Goal: Use online tool/utility: Utilize a website feature to perform a specific function

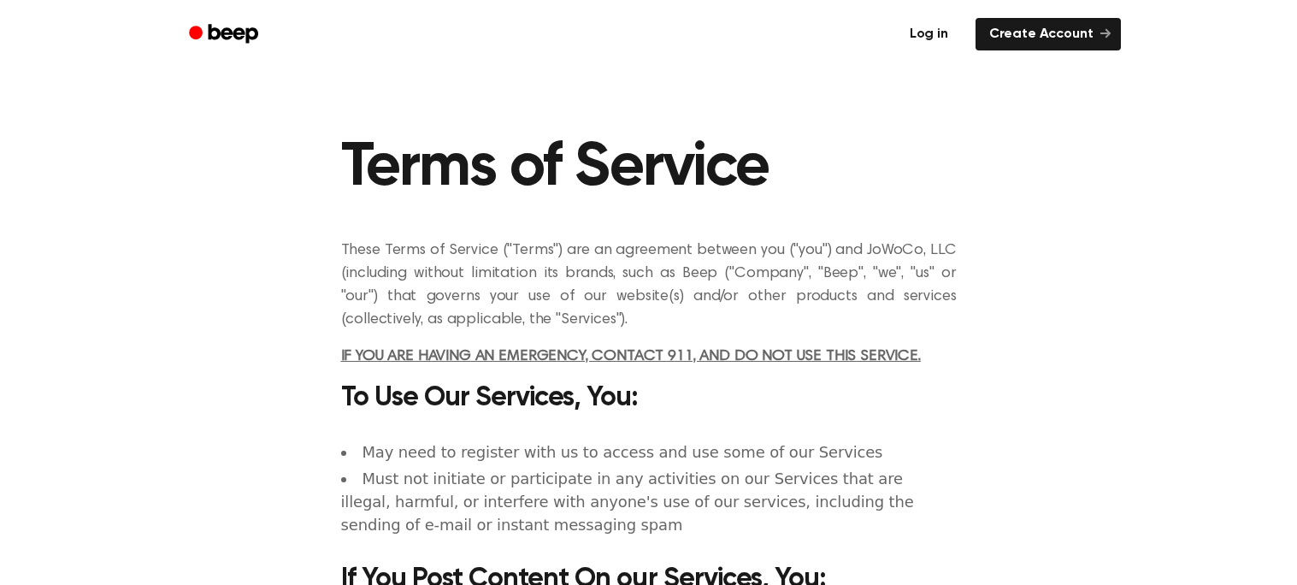
click at [910, 27] on link "Log in" at bounding box center [928, 34] width 73 height 39
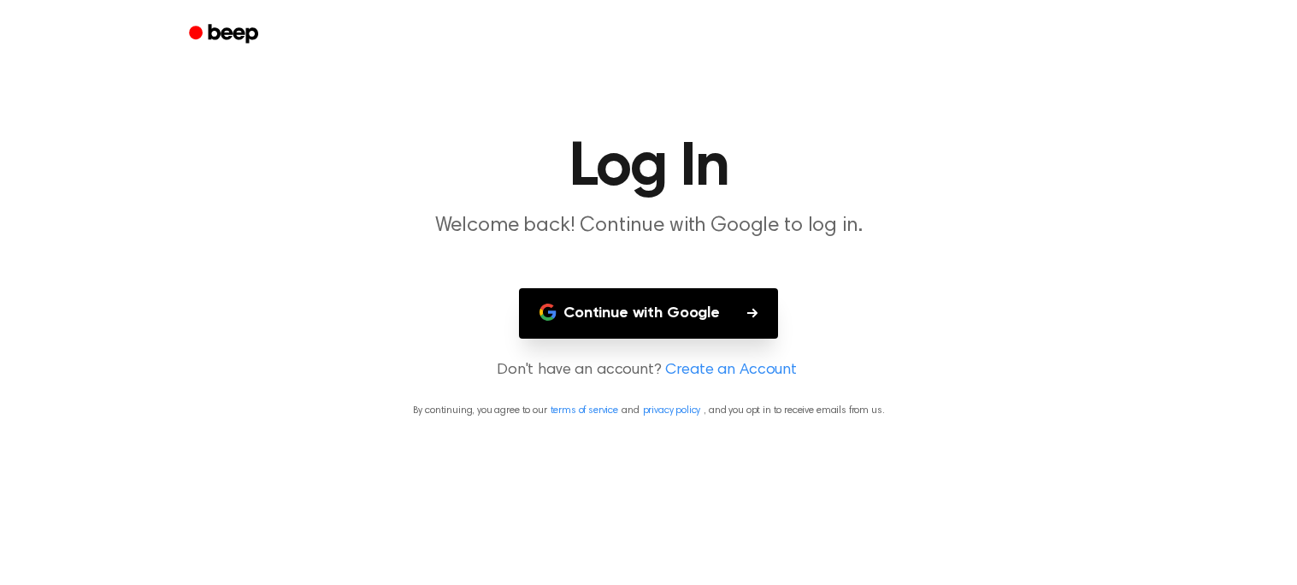
click at [651, 306] on button "Continue with Google" at bounding box center [648, 313] width 259 height 50
click at [753, 314] on icon "button" at bounding box center [752, 312] width 10 height 9
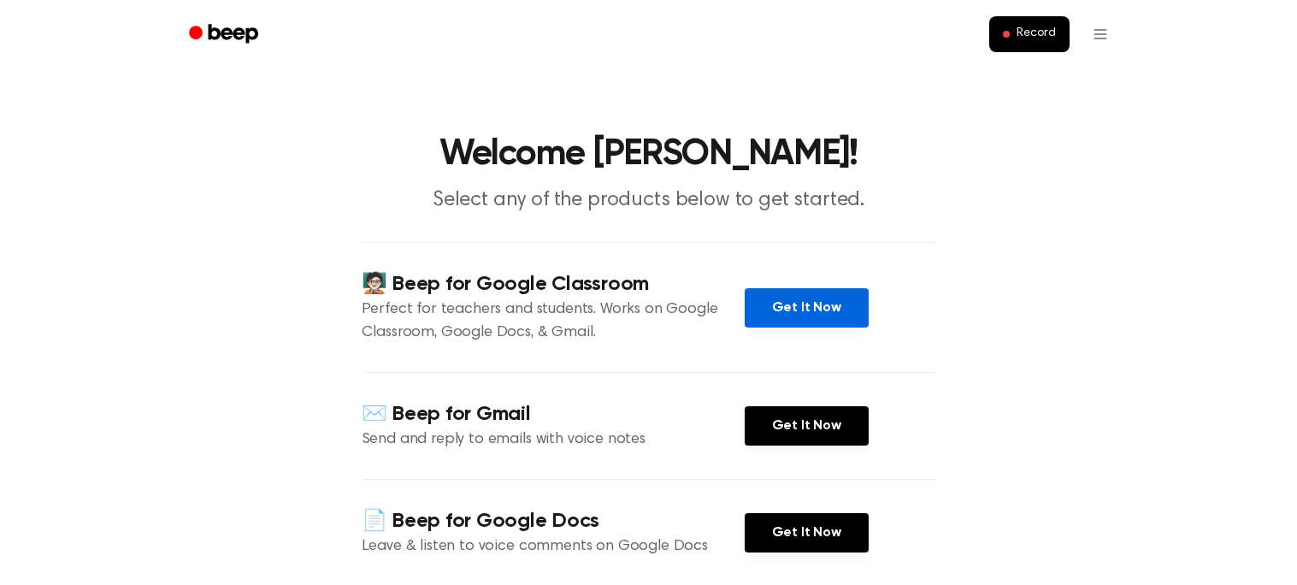
click at [763, 302] on link "Get It Now" at bounding box center [806, 307] width 124 height 39
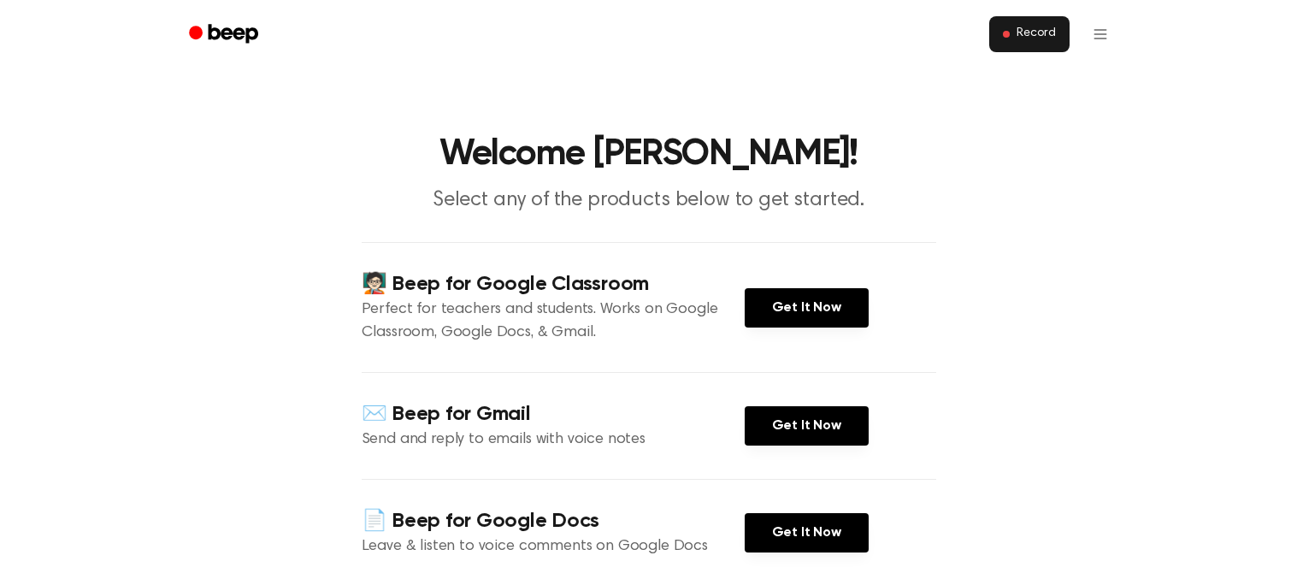
click at [1033, 40] on span "Record" at bounding box center [1035, 33] width 38 height 15
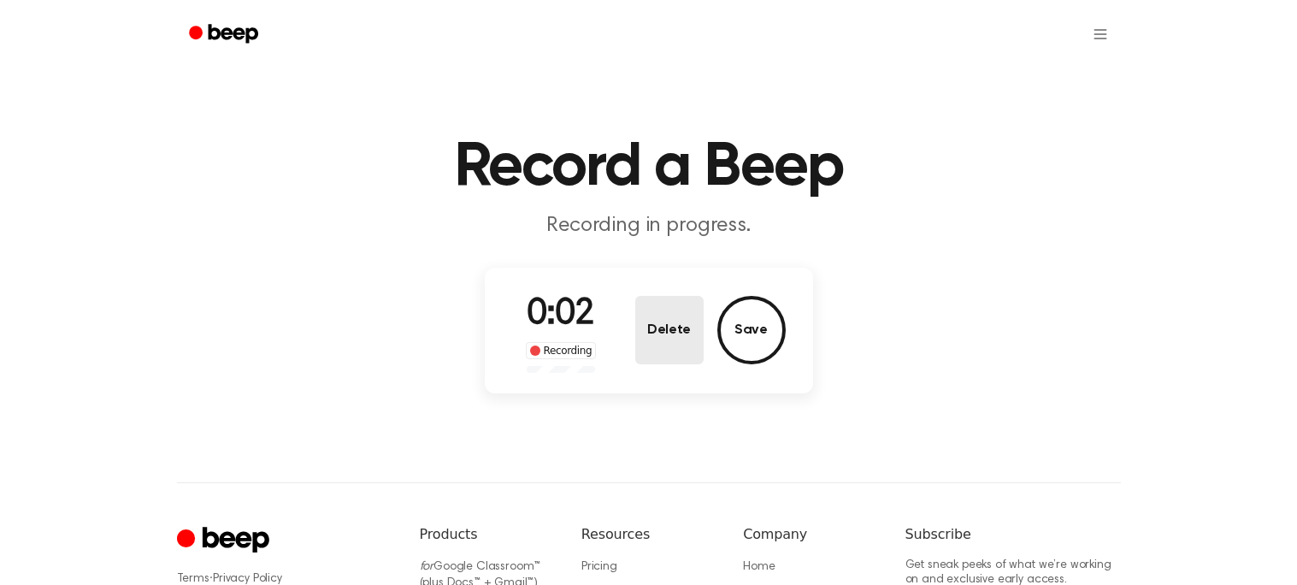
click at [668, 321] on button "Delete" at bounding box center [669, 330] width 68 height 68
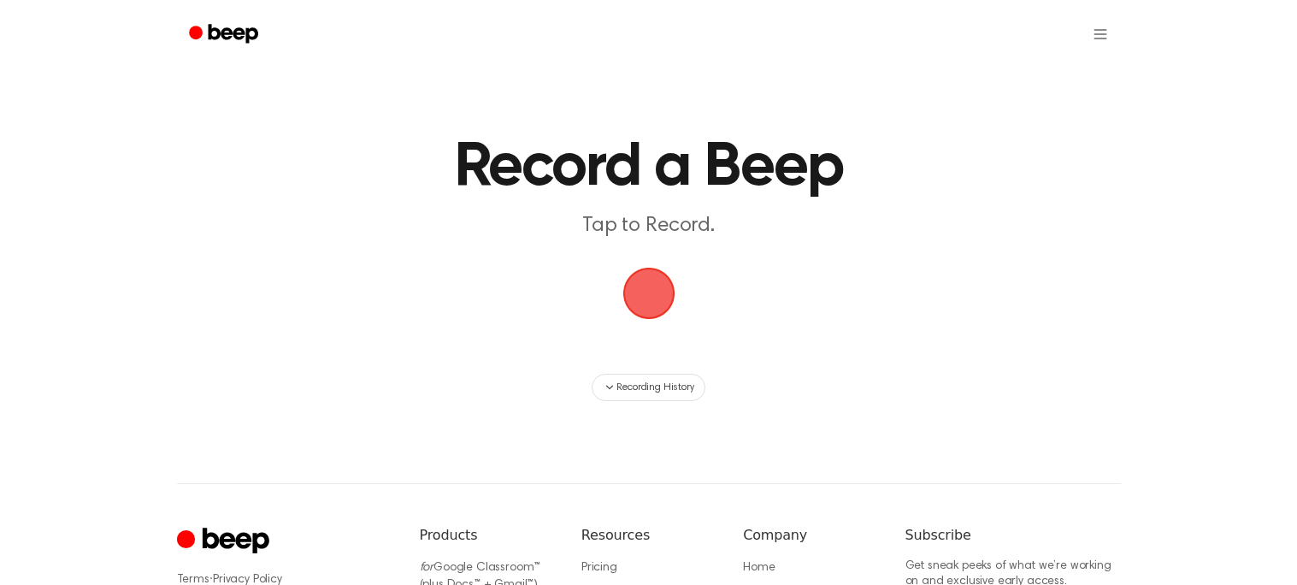
click at [628, 284] on span "button" at bounding box center [648, 294] width 52 height 52
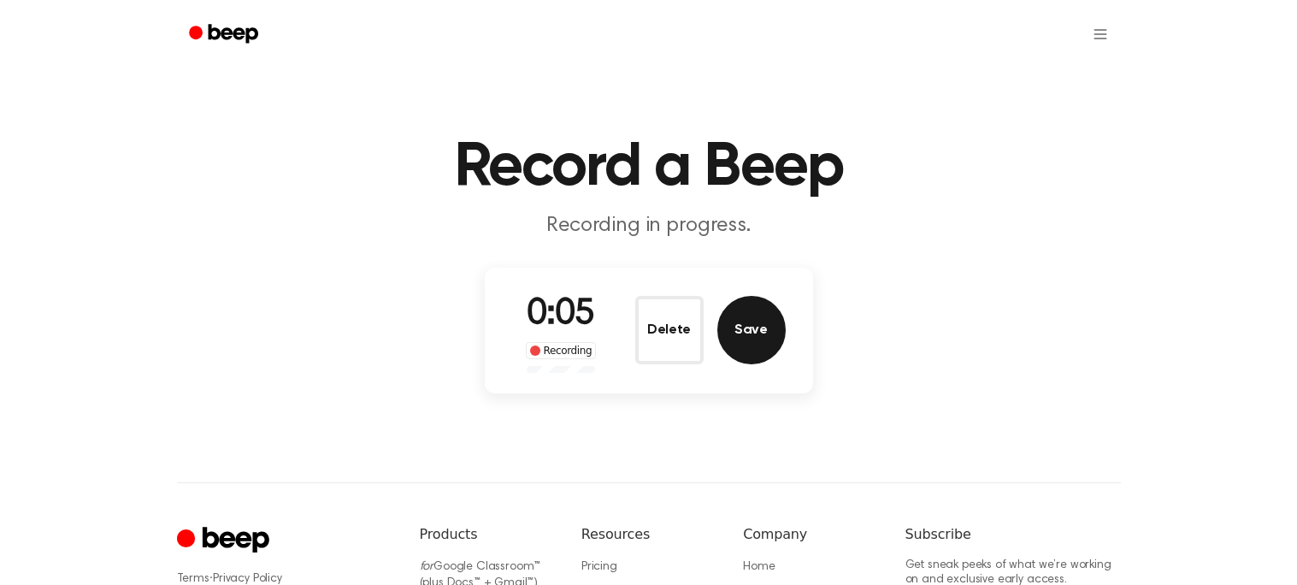
click at [759, 322] on button "Save" at bounding box center [751, 330] width 68 height 68
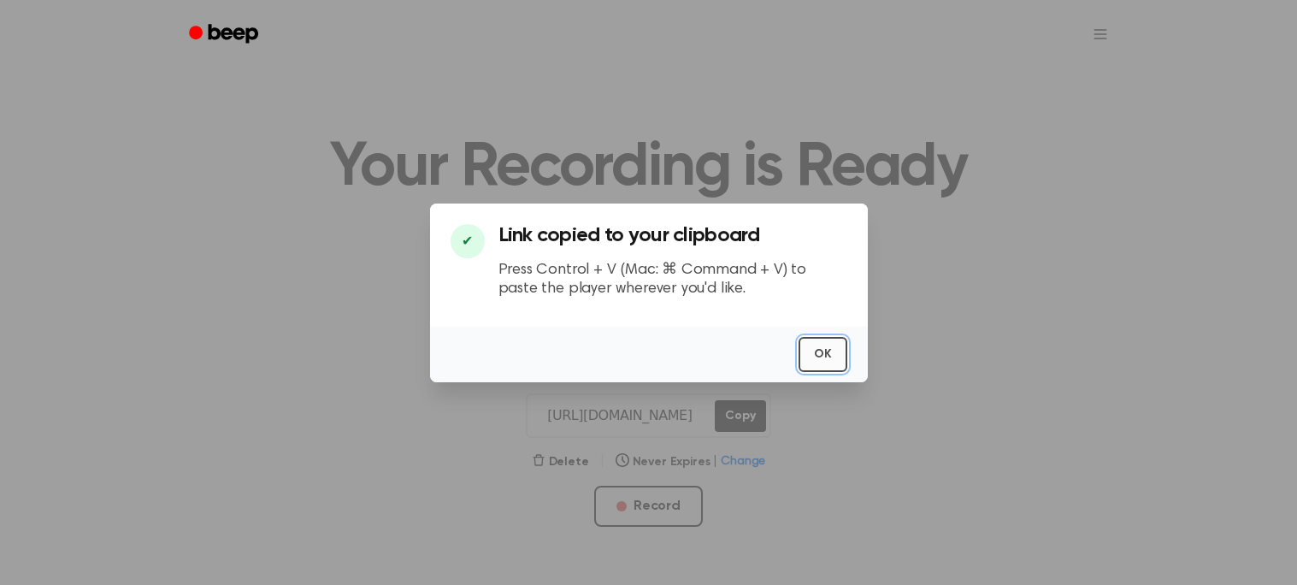
click at [829, 352] on button "OK" at bounding box center [822, 354] width 49 height 35
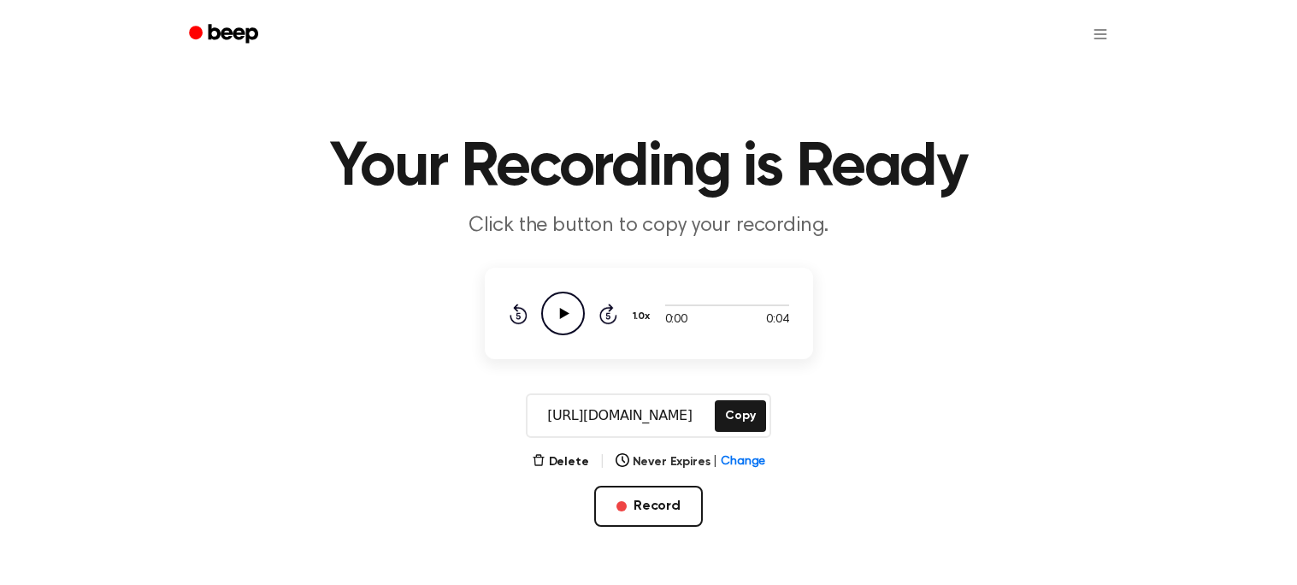
click at [749, 418] on main "Your Recording is Ready Click the button to copy your recording. 0:00 0:04 1.0x…" at bounding box center [648, 311] width 1297 height 622
click at [509, 315] on icon "Rewind 5 seconds" at bounding box center [518, 314] width 19 height 22
click at [528, 379] on main "Your Recording is Ready Click the button to copy your recording. 0:00 0:04 1.0x…" at bounding box center [648, 311] width 1297 height 622
click at [512, 311] on icon "Rewind 5 seconds" at bounding box center [518, 314] width 19 height 22
click at [559, 301] on icon "Play Audio" at bounding box center [563, 313] width 44 height 44
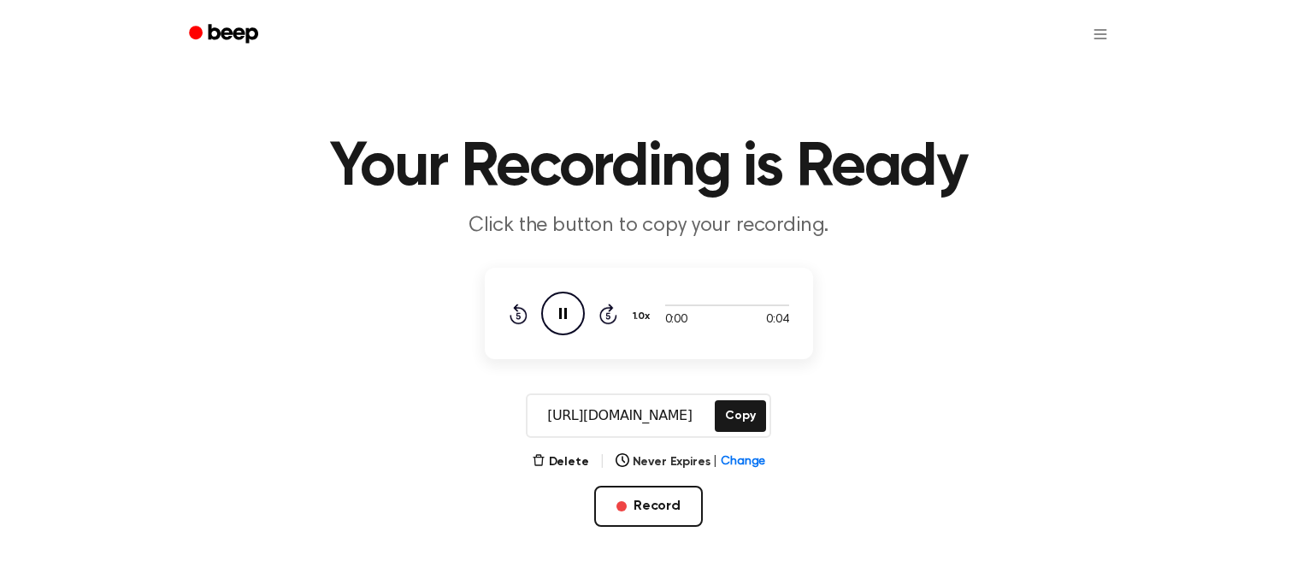
click at [559, 301] on icon "Pause Audio" at bounding box center [563, 313] width 44 height 44
click at [559, 301] on icon "Play Audio" at bounding box center [563, 313] width 44 height 44
click at [557, 309] on icon "Pause Audio" at bounding box center [563, 313] width 44 height 44
click at [556, 307] on icon "Play Audio" at bounding box center [563, 313] width 44 height 44
click at [556, 307] on icon "Pause Audio" at bounding box center [563, 313] width 44 height 44
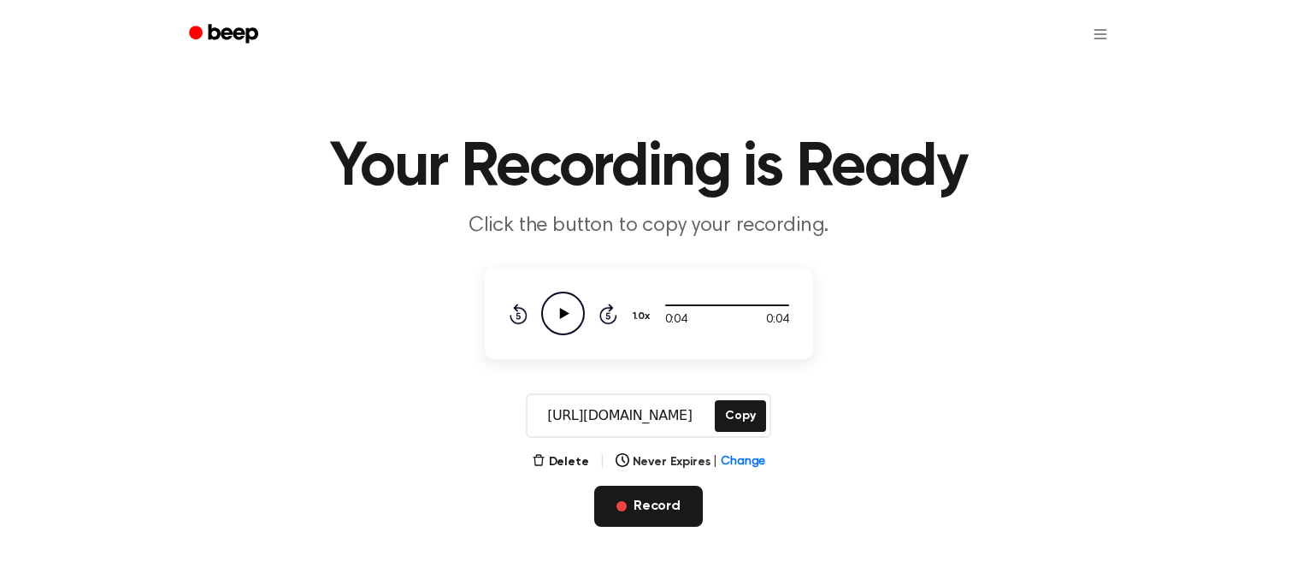
click at [675, 497] on button "Record" at bounding box center [648, 505] width 109 height 41
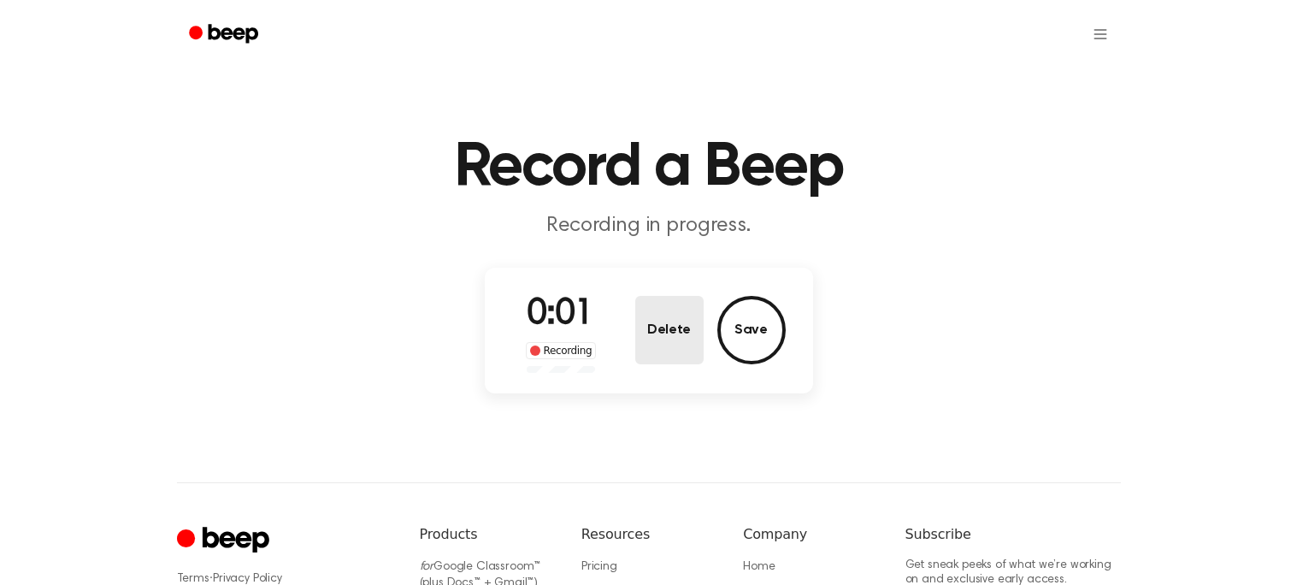
click at [662, 338] on button "Delete" at bounding box center [669, 330] width 68 height 68
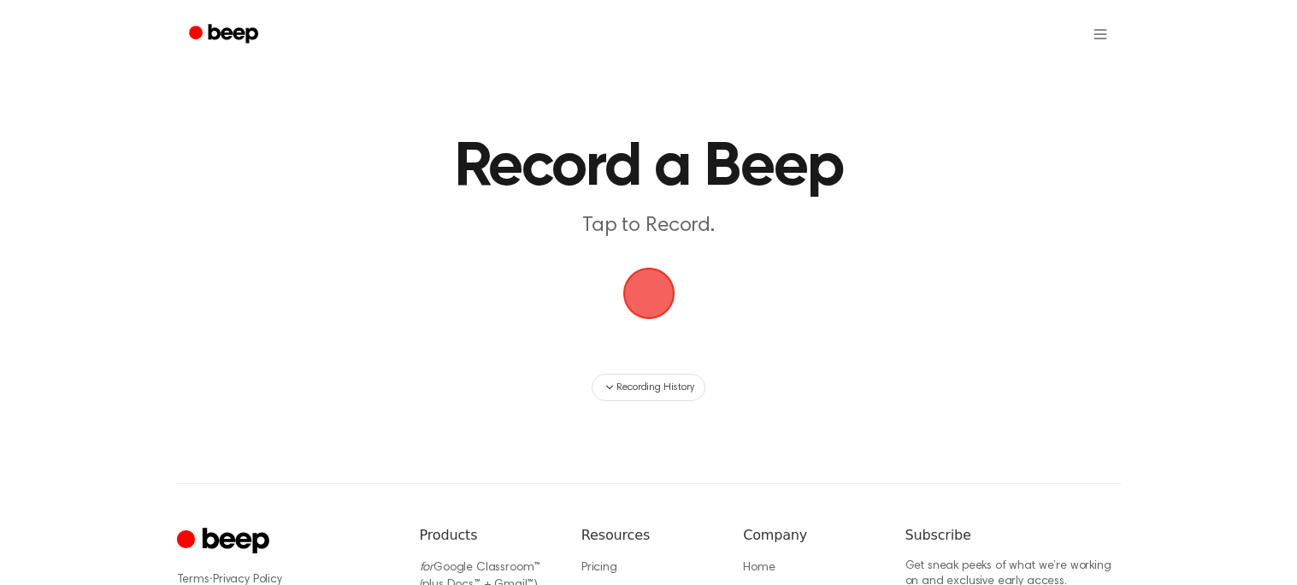
click at [652, 299] on span "button" at bounding box center [649, 293] width 62 height 62
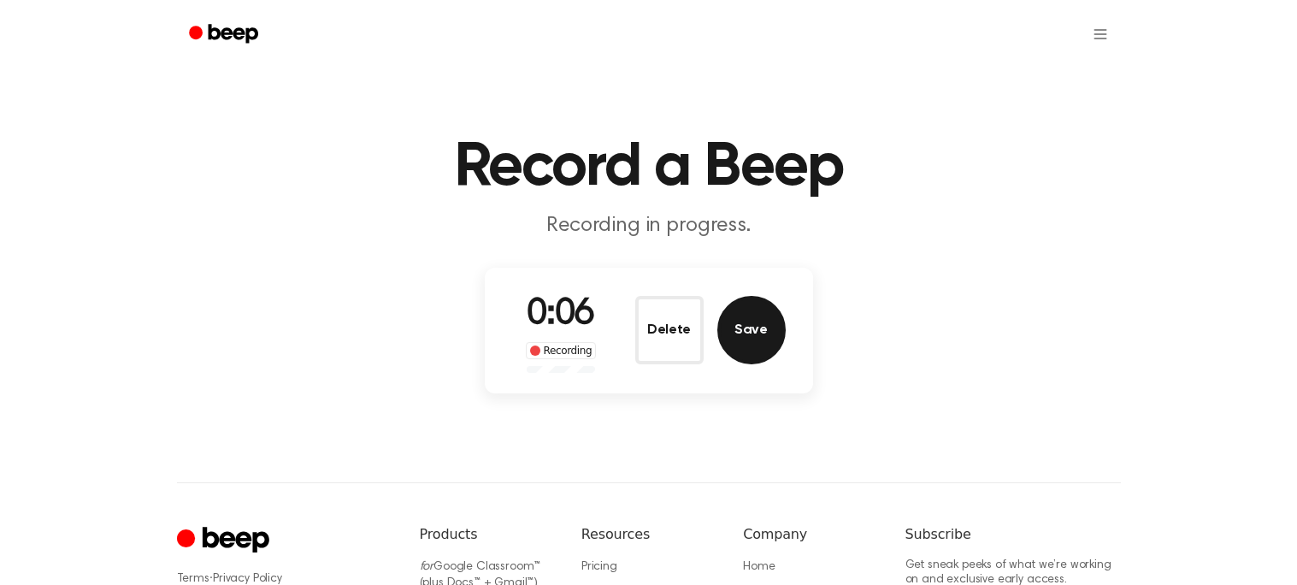
click at [739, 310] on button "Save" at bounding box center [751, 330] width 68 height 68
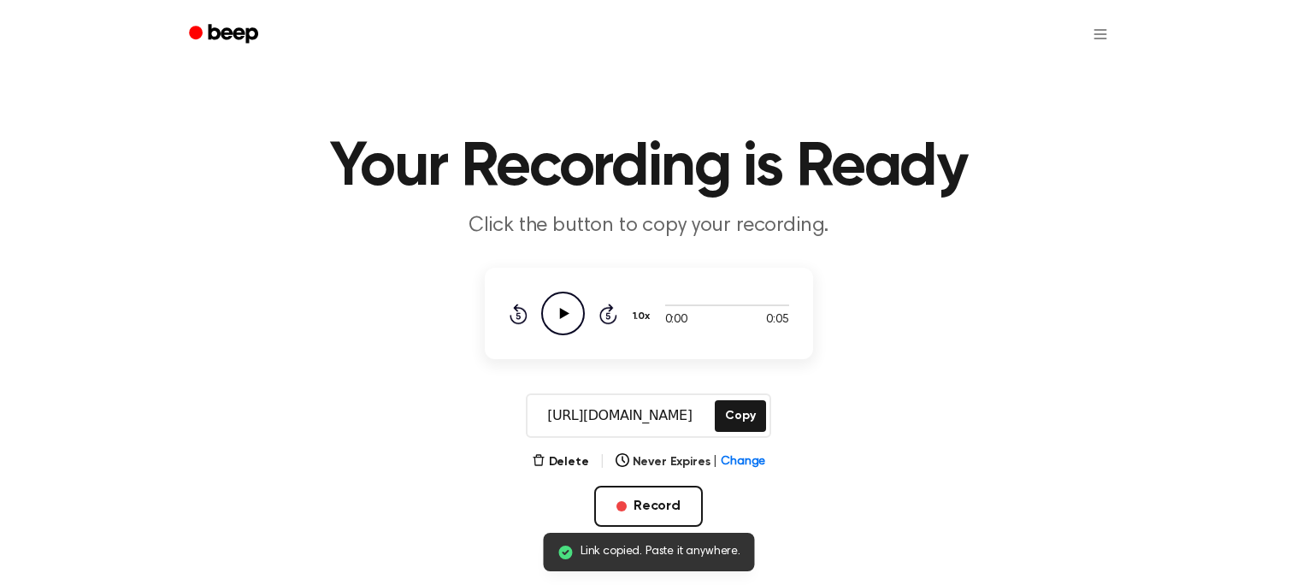
click at [564, 309] on icon "Play Audio" at bounding box center [563, 313] width 44 height 44
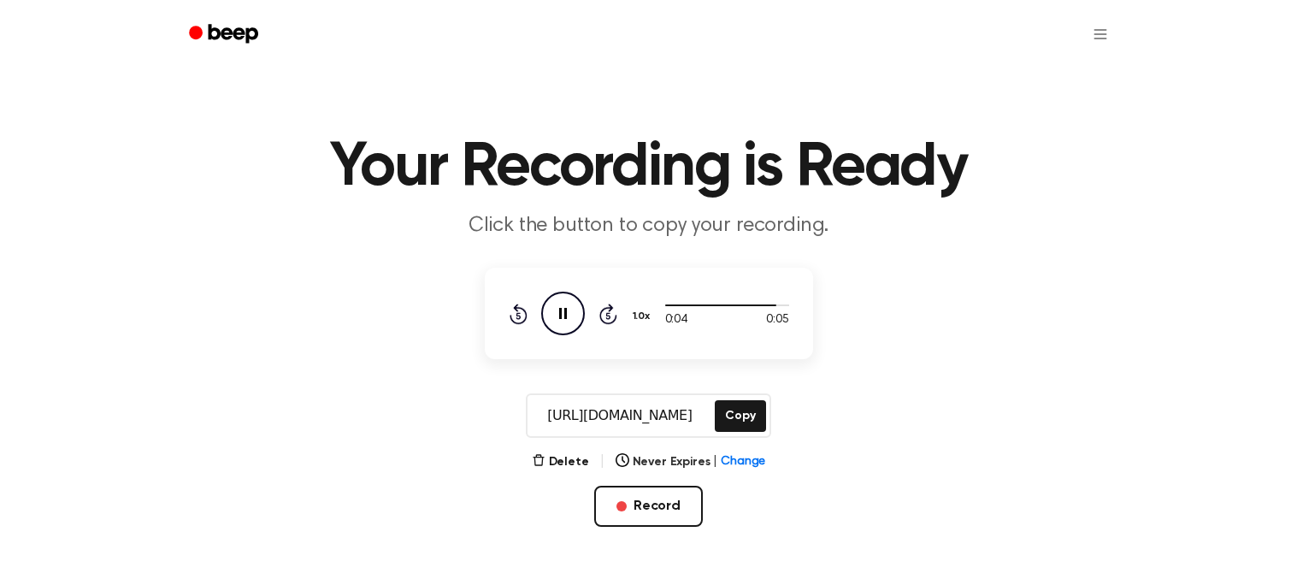
click at [562, 311] on icon "Pause Audio" at bounding box center [563, 313] width 44 height 44
click at [630, 515] on button "Record" at bounding box center [648, 505] width 109 height 41
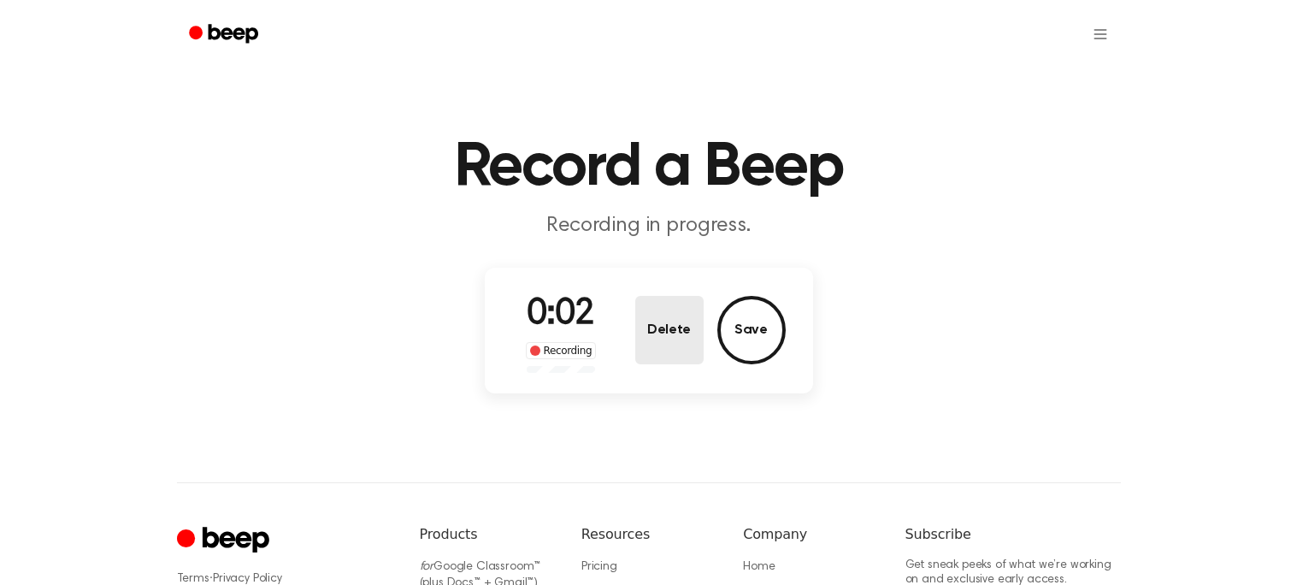
click at [657, 350] on button "Delete" at bounding box center [669, 330] width 68 height 68
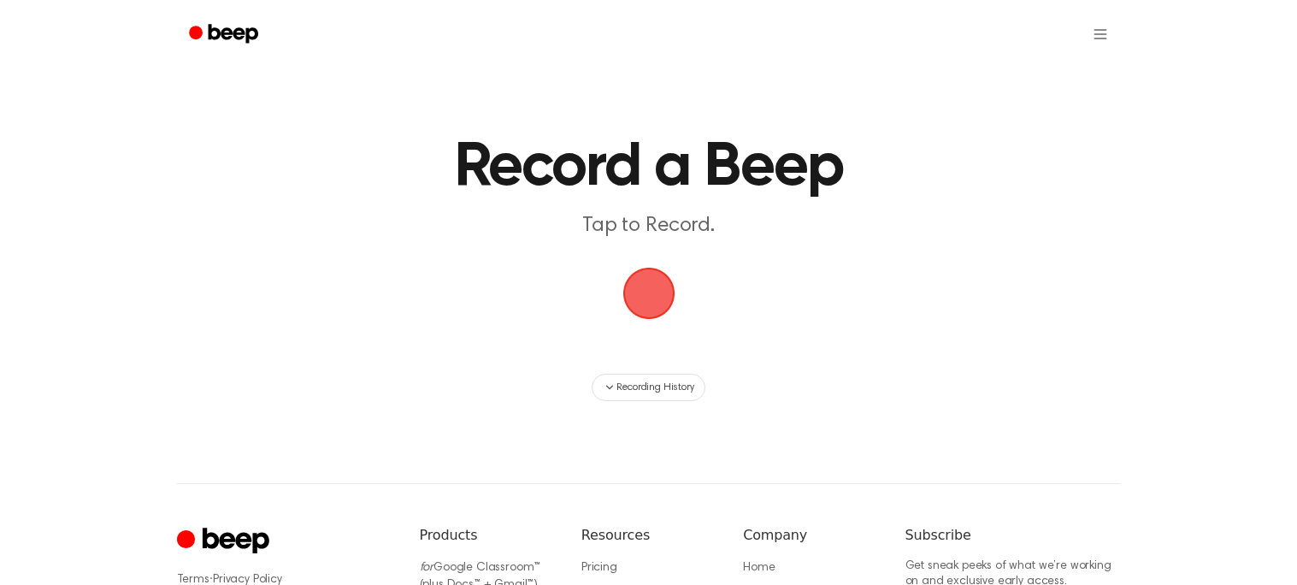
click at [639, 304] on span "button" at bounding box center [648, 294] width 52 height 52
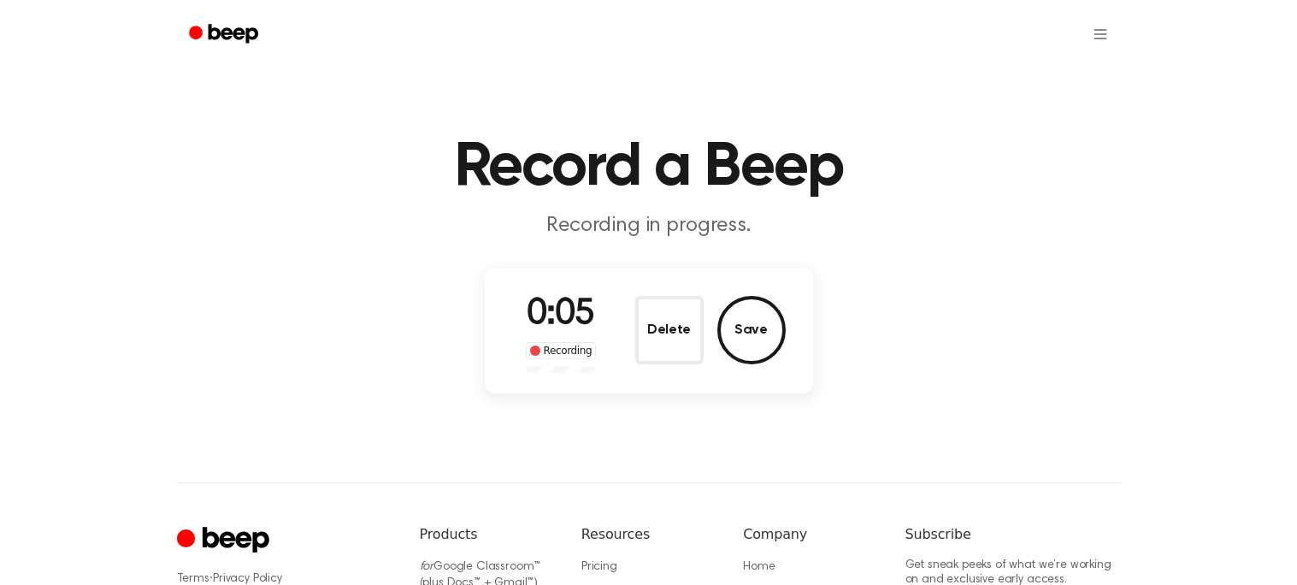
click at [783, 319] on div "Delete Save" at bounding box center [710, 330] width 150 height 68
click at [766, 315] on button "Save" at bounding box center [751, 330] width 68 height 68
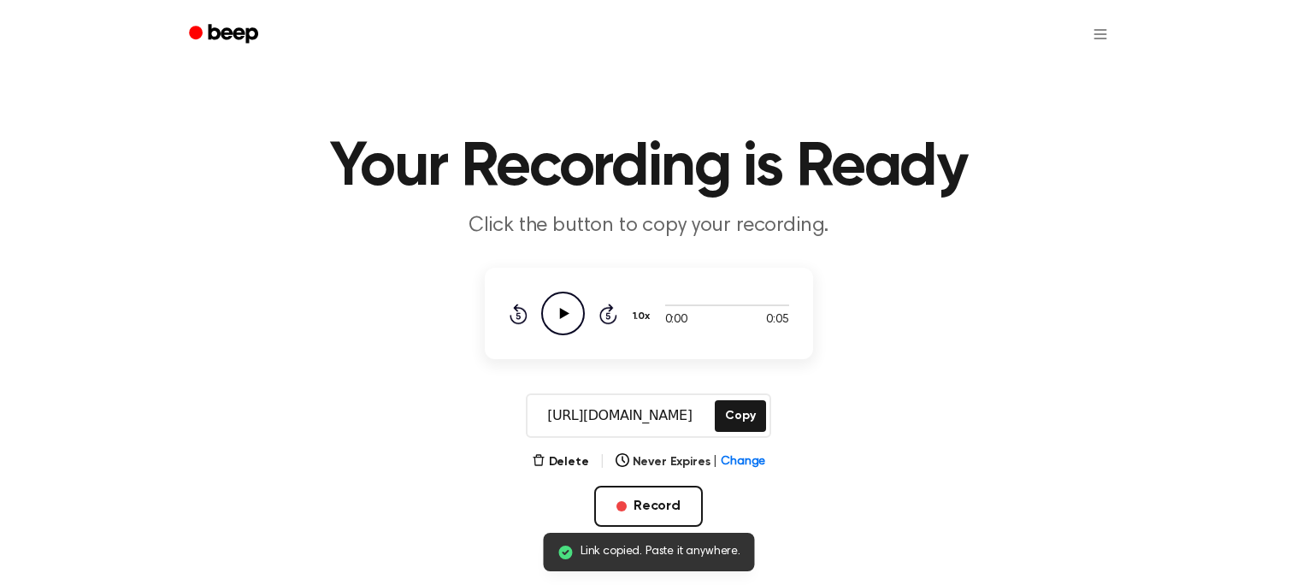
click at [572, 301] on icon "Play Audio" at bounding box center [563, 313] width 44 height 44
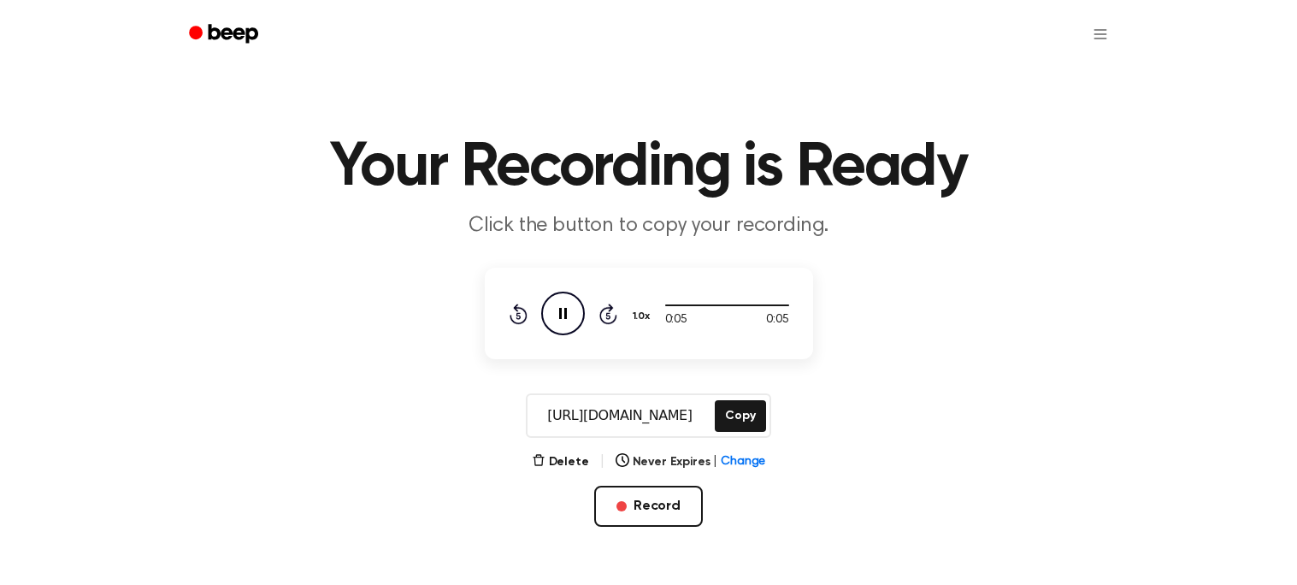
click at [559, 302] on icon "Pause Audio" at bounding box center [563, 313] width 44 height 44
click at [615, 502] on button "Record" at bounding box center [648, 505] width 109 height 41
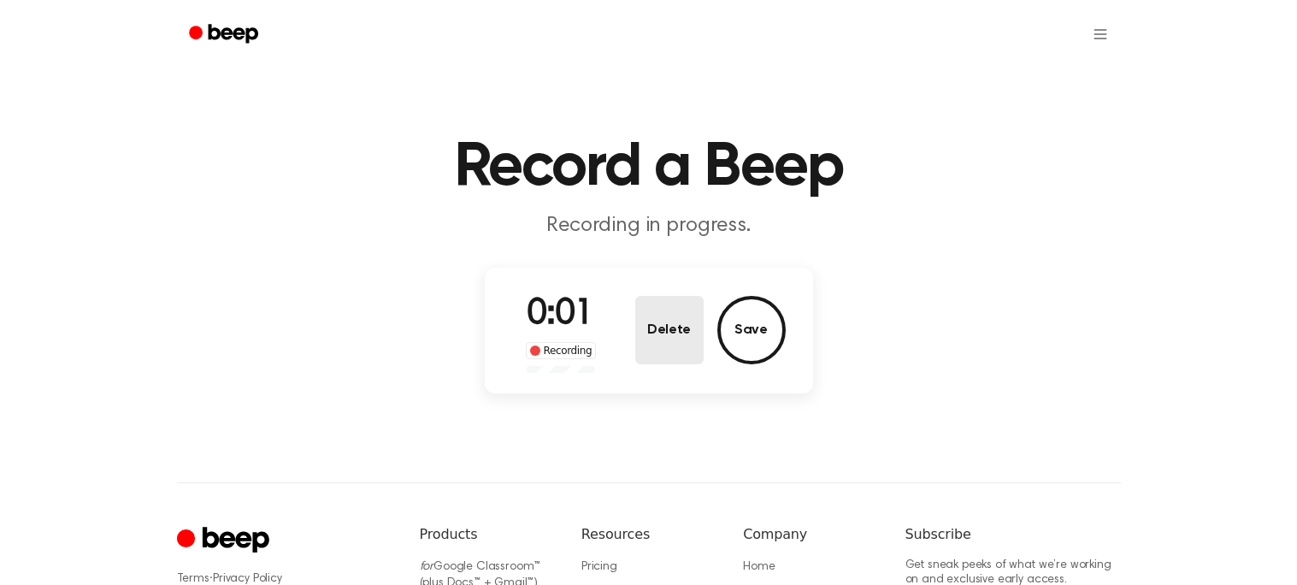
click at [654, 318] on button "Delete" at bounding box center [669, 330] width 68 height 68
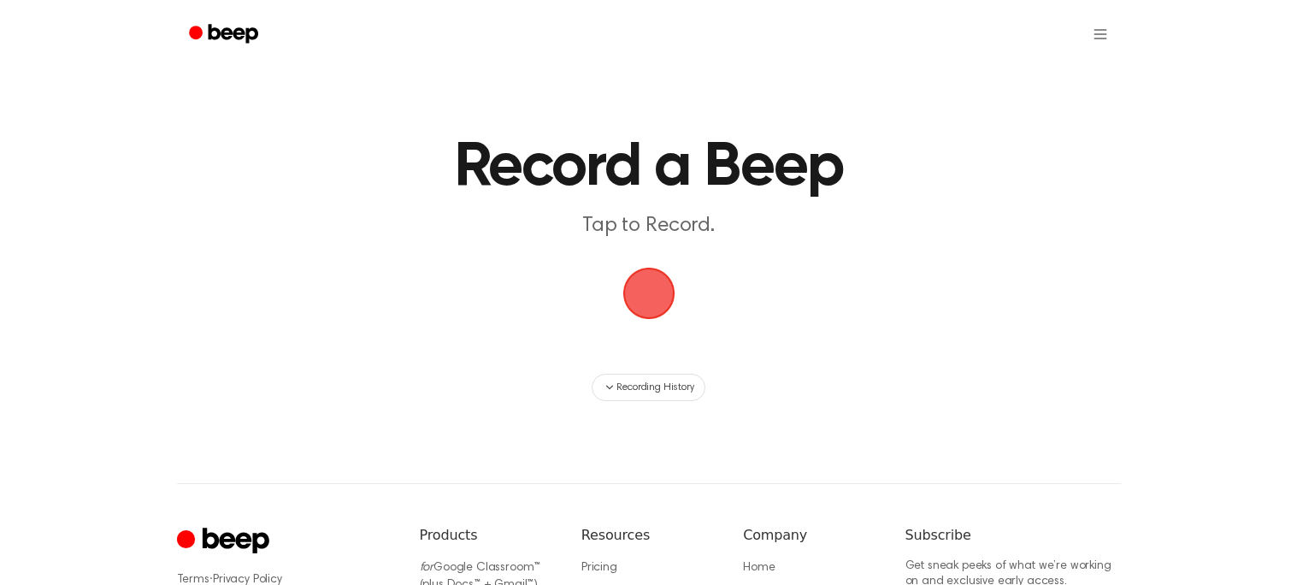
click at [645, 303] on span "button" at bounding box center [648, 293] width 79 height 79
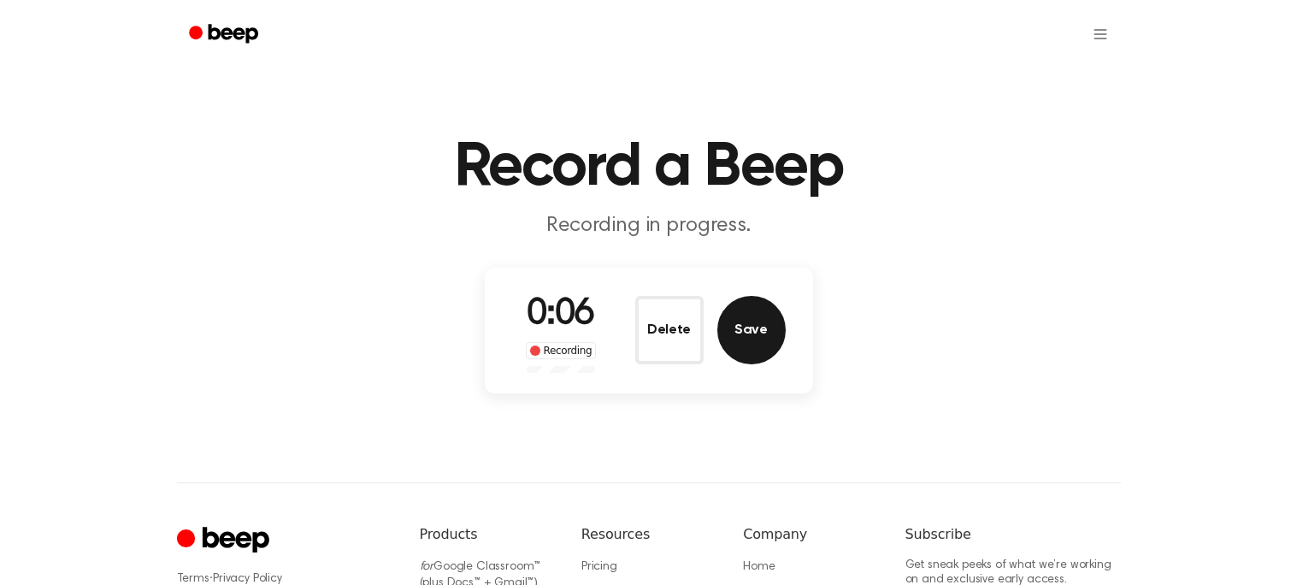
click at [731, 328] on button "Save" at bounding box center [751, 330] width 68 height 68
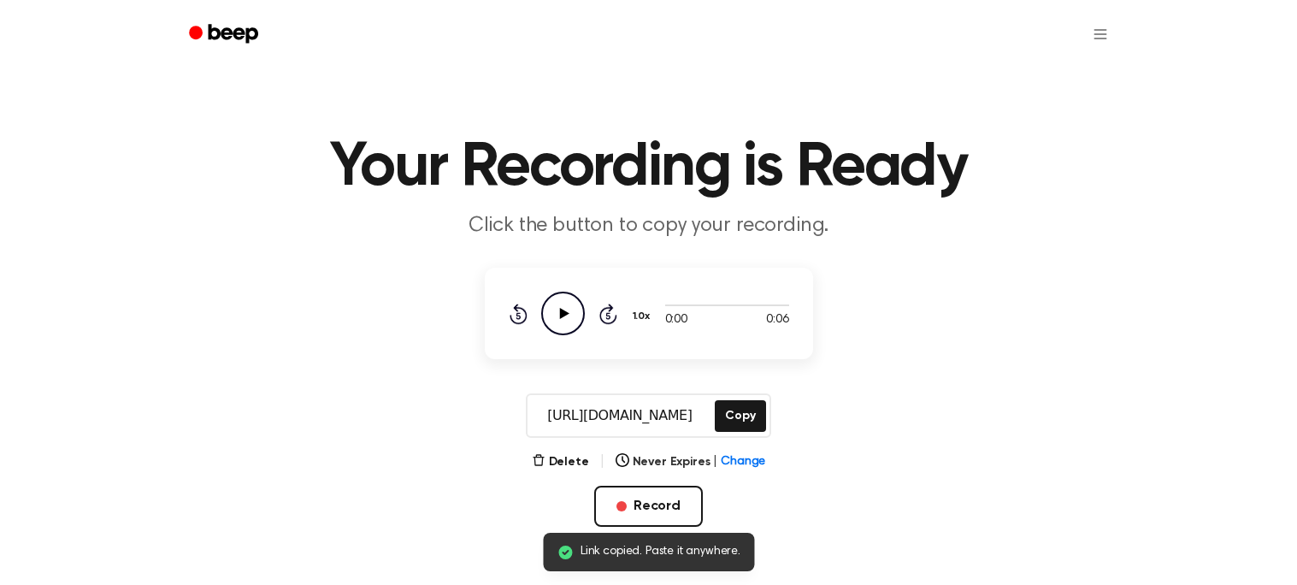
click at [566, 303] on icon "Play Audio" at bounding box center [563, 313] width 44 height 44
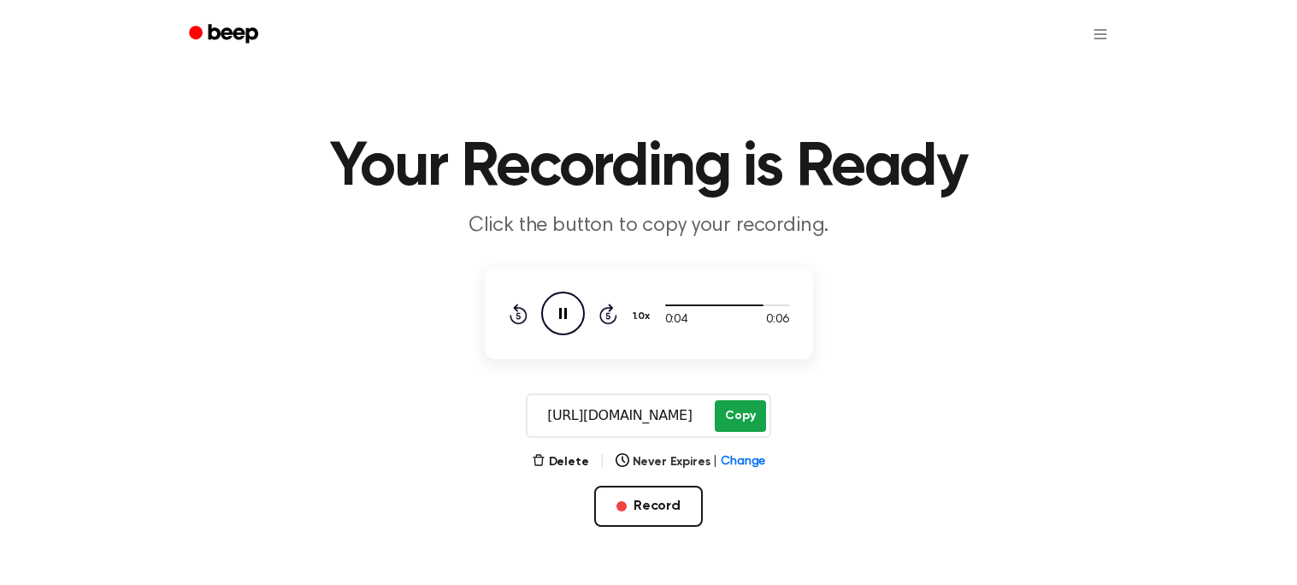
click at [724, 411] on button "Copy" at bounding box center [740, 416] width 50 height 32
click at [624, 497] on button "Record" at bounding box center [648, 505] width 109 height 41
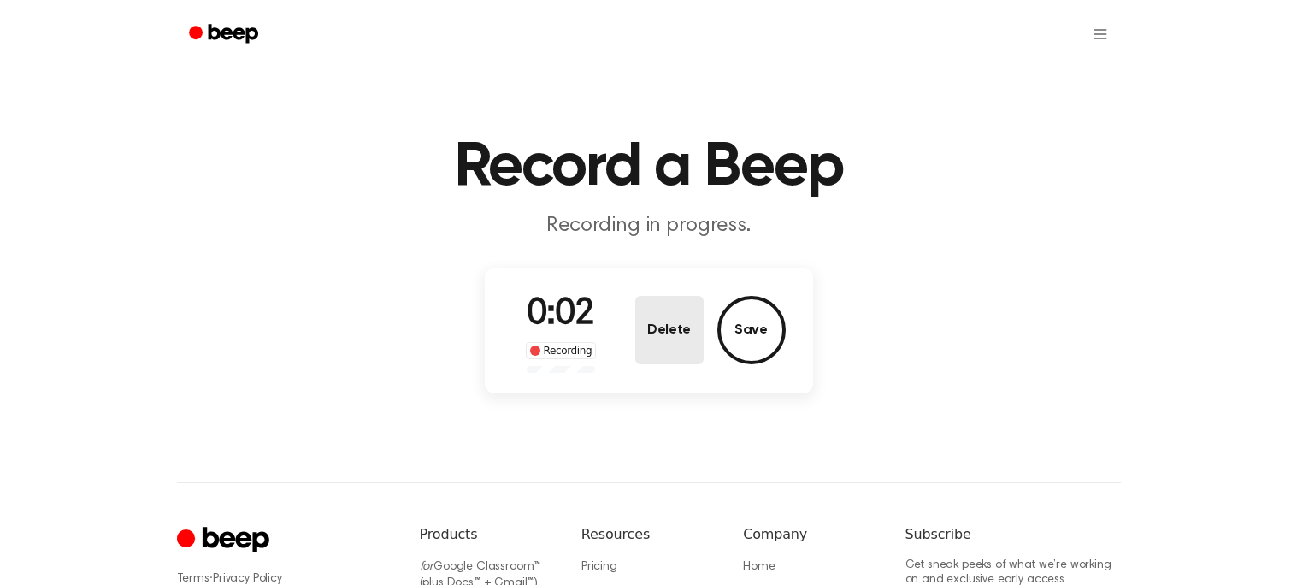
click at [667, 325] on button "Delete" at bounding box center [669, 330] width 68 height 68
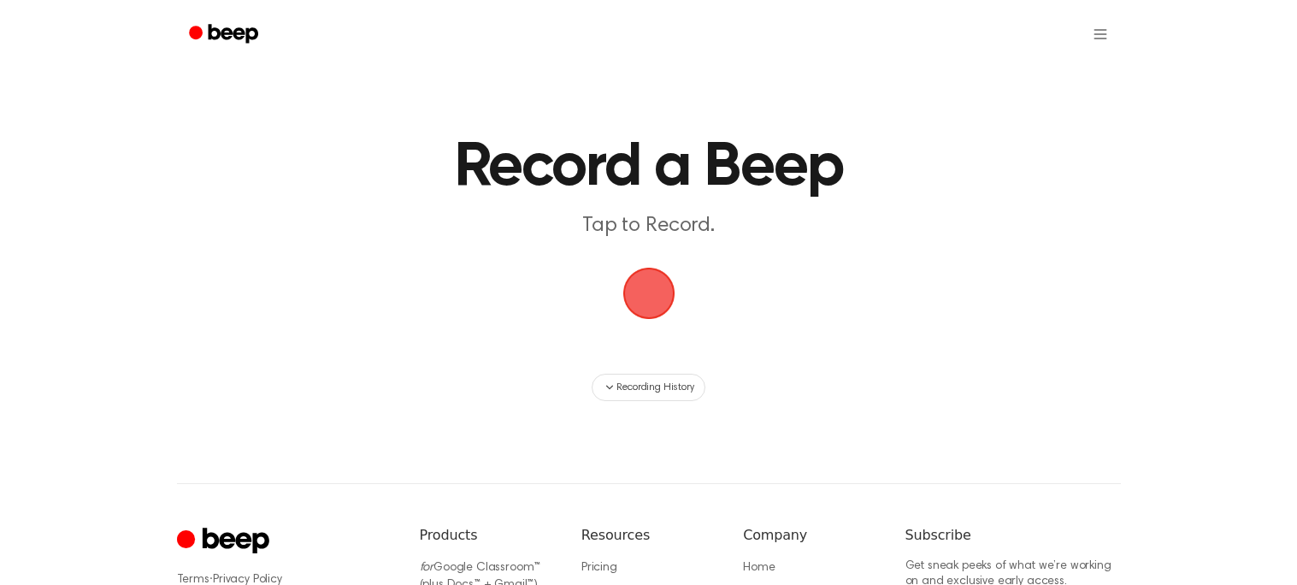
click at [650, 291] on span "button" at bounding box center [649, 294] width 56 height 56
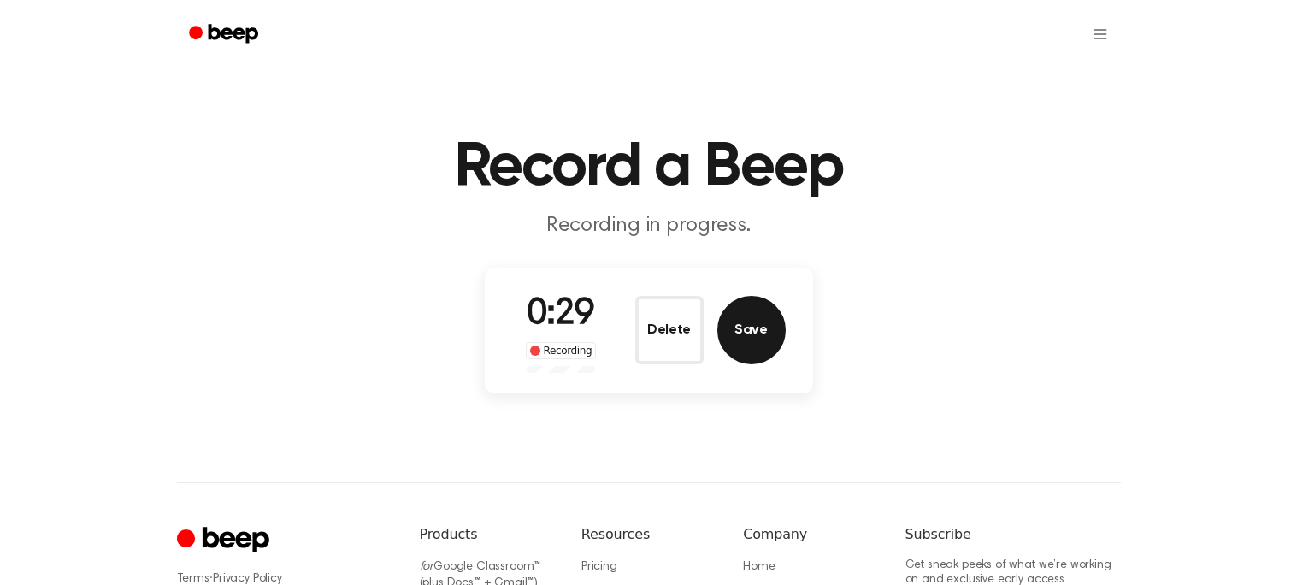
click at [770, 306] on button "Save" at bounding box center [751, 330] width 68 height 68
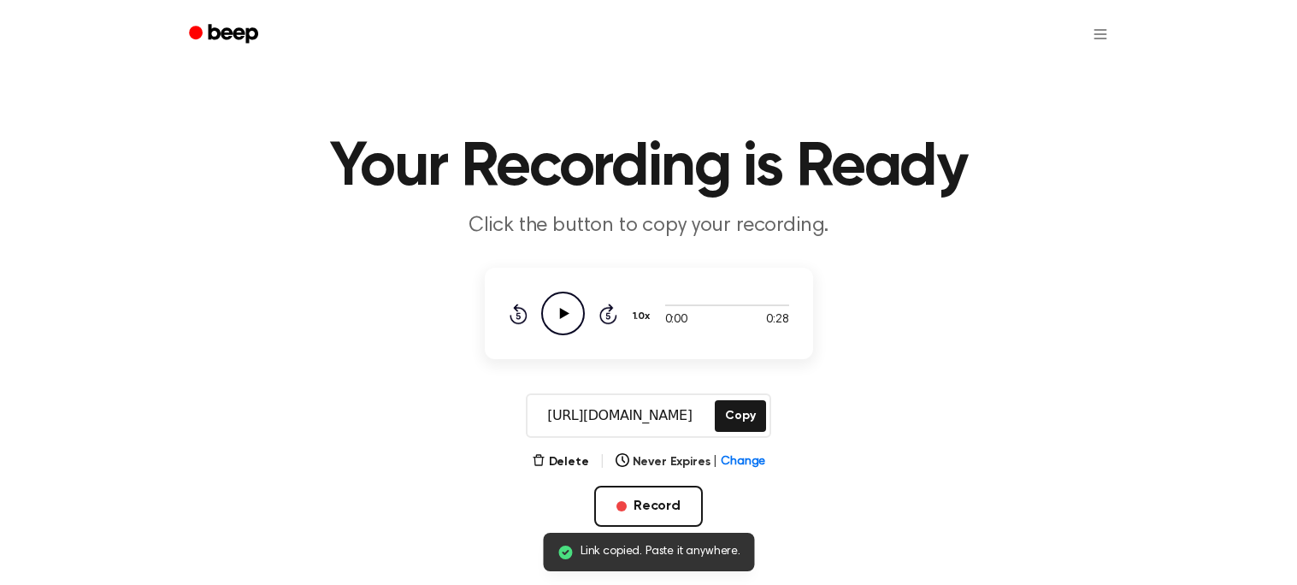
click at [541, 303] on icon "Play Audio" at bounding box center [563, 313] width 44 height 44
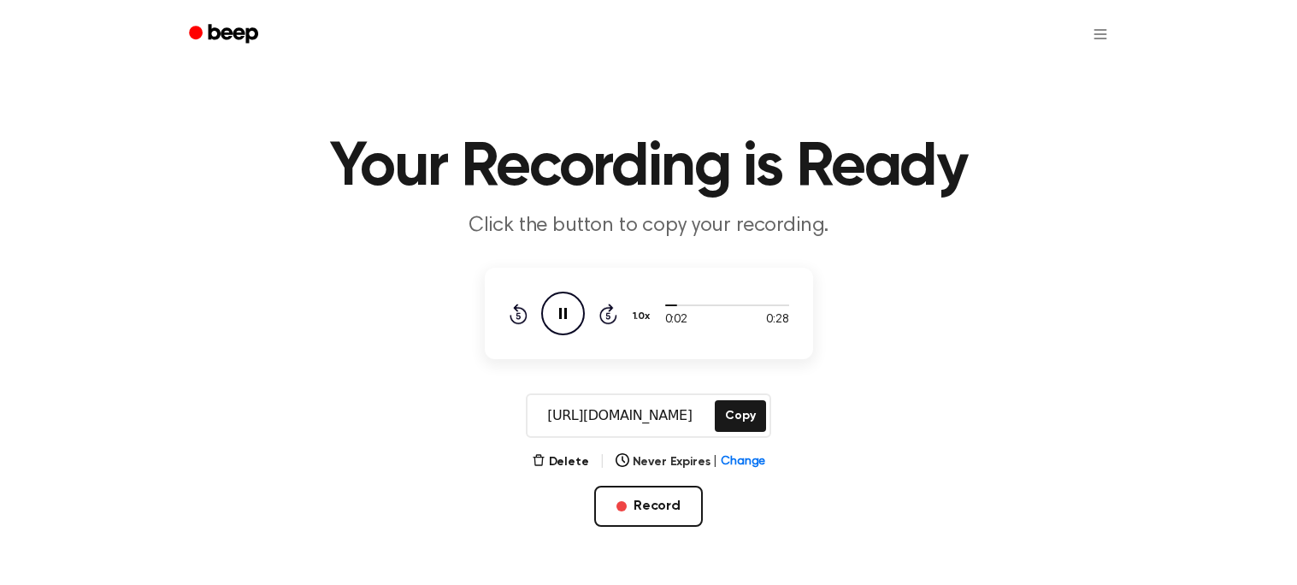
click at [455, 350] on main "Your Recording is Ready Click the button to copy your recording. 0:02 0:28 1.0x…" at bounding box center [648, 311] width 1297 height 622
click at [737, 412] on button "Copy" at bounding box center [740, 416] width 50 height 32
click at [609, 500] on button "Record" at bounding box center [648, 505] width 109 height 41
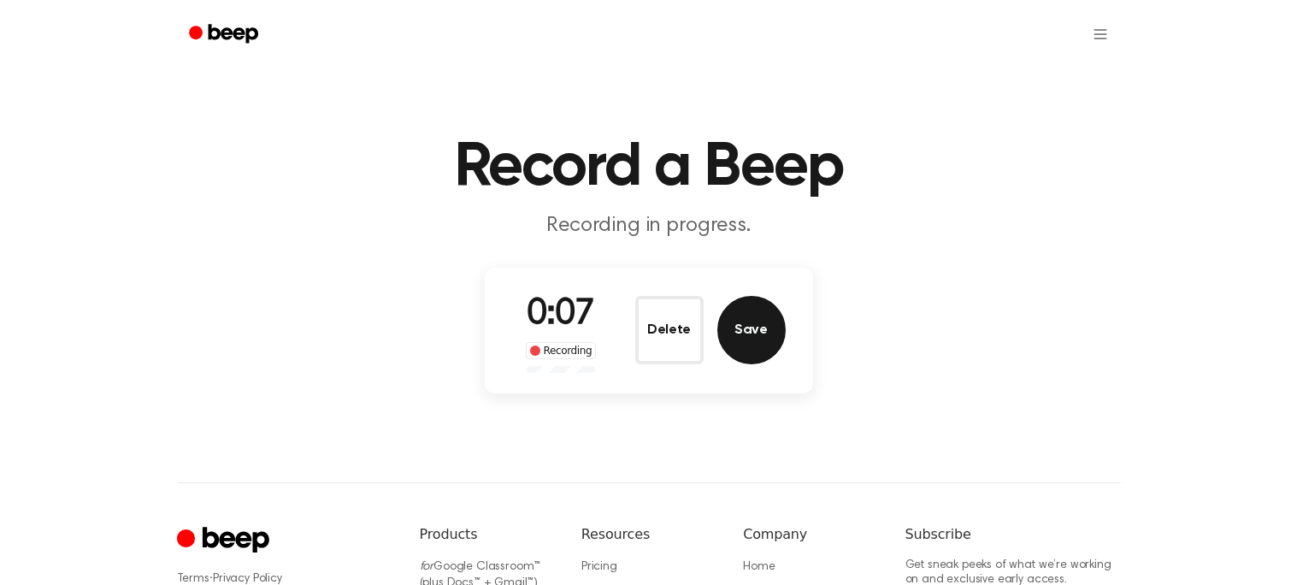
click at [764, 323] on button "Save" at bounding box center [751, 330] width 68 height 68
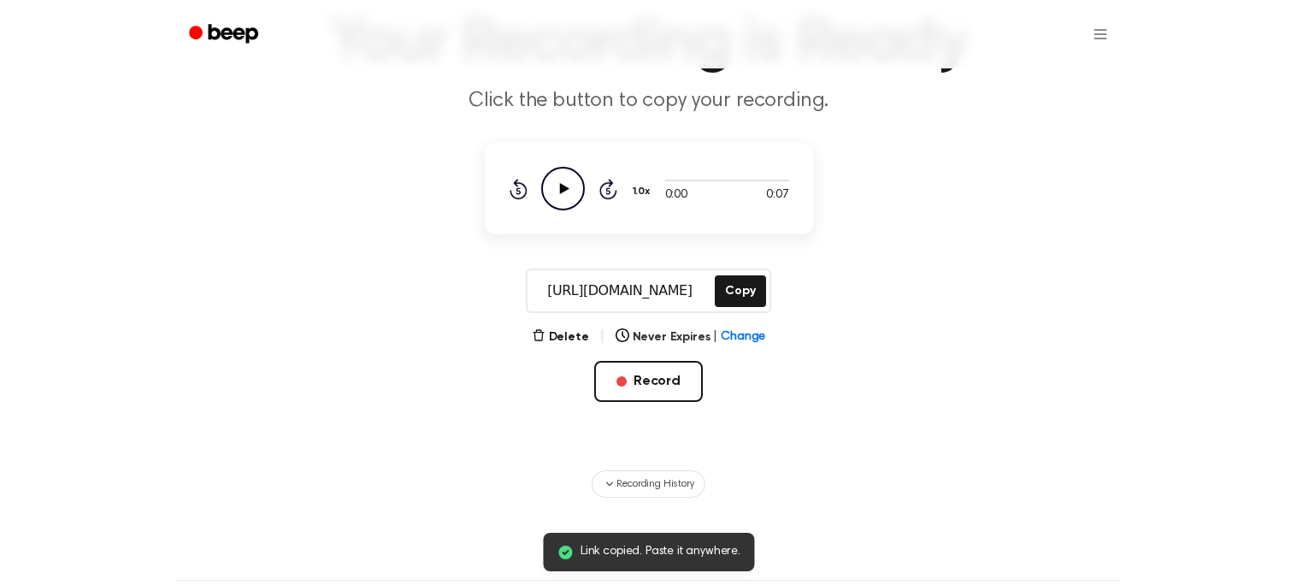
scroll to position [130, 0]
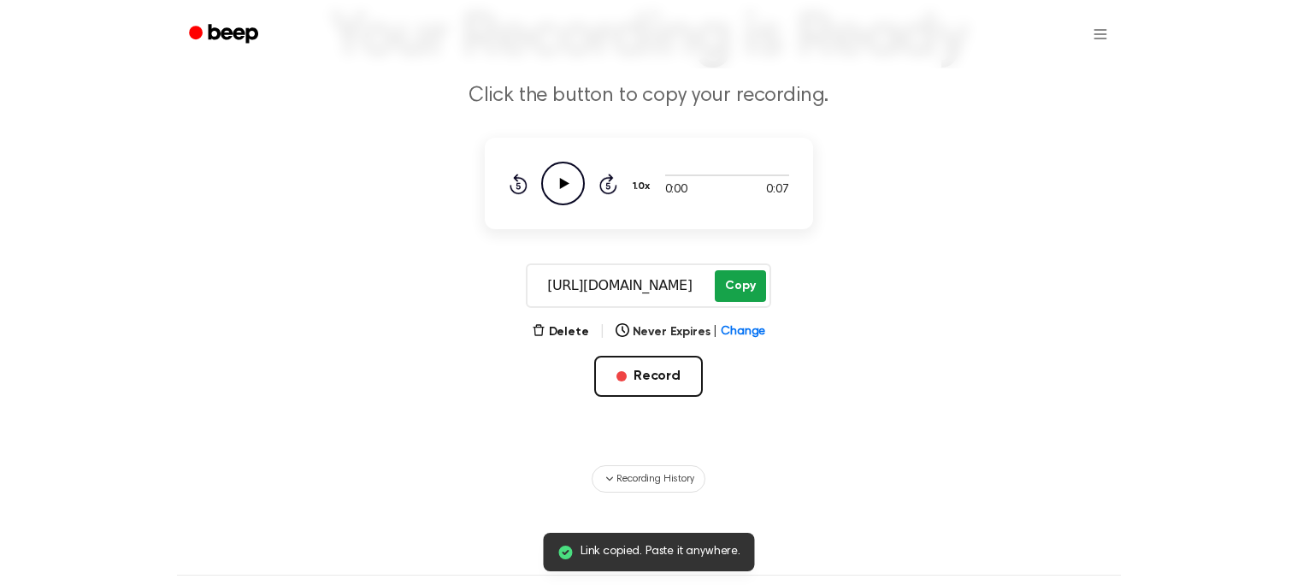
click at [731, 280] on button "Copy" at bounding box center [740, 286] width 50 height 32
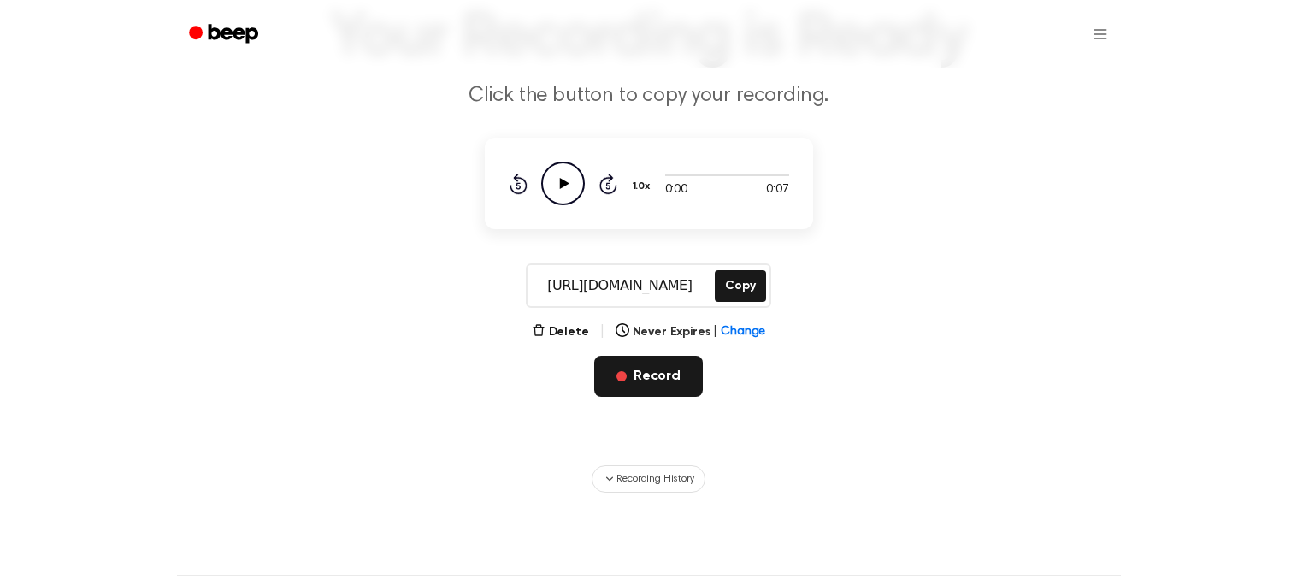
click at [625, 361] on button "Record" at bounding box center [648, 376] width 109 height 41
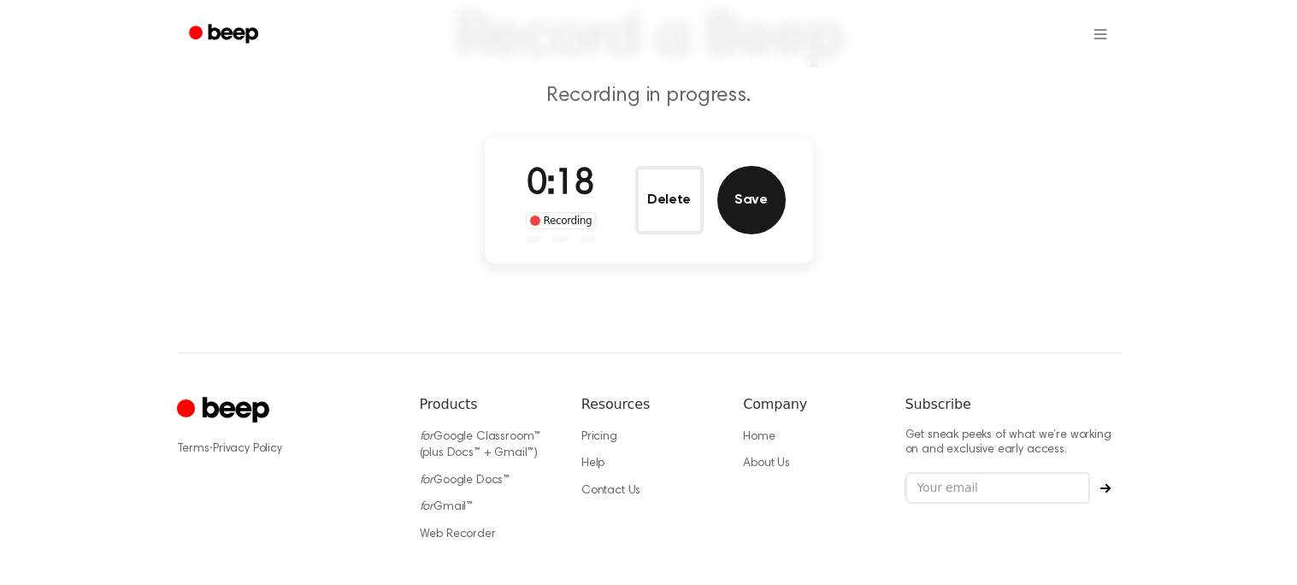
click at [732, 205] on button "Save" at bounding box center [751, 200] width 68 height 68
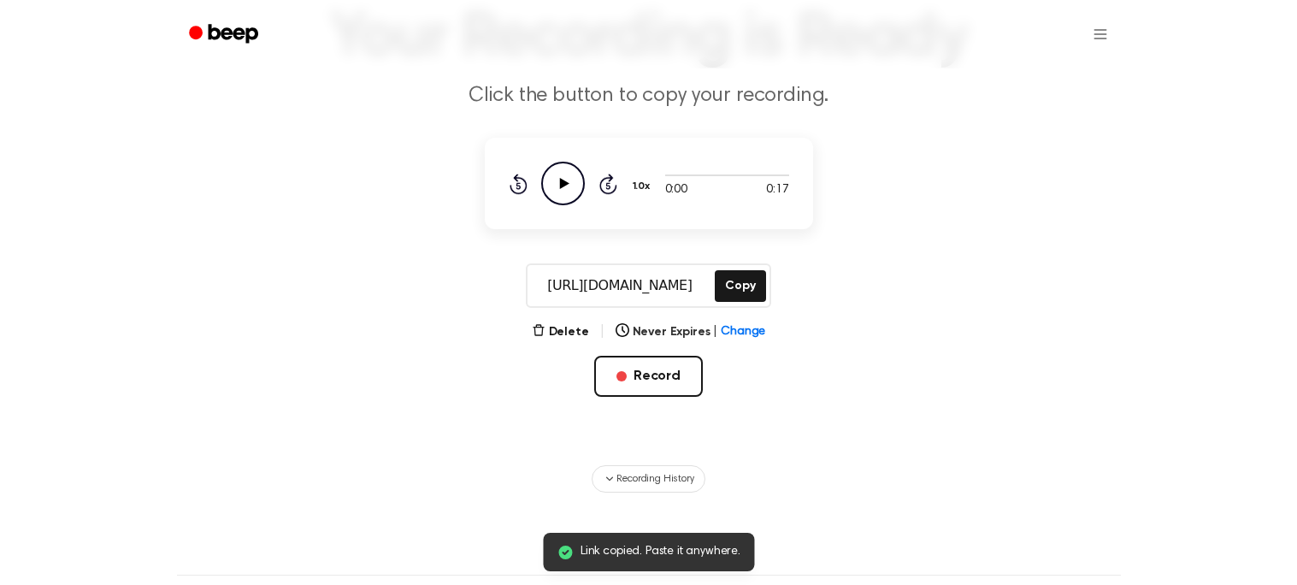
click at [579, 177] on icon "Play Audio" at bounding box center [563, 184] width 44 height 44
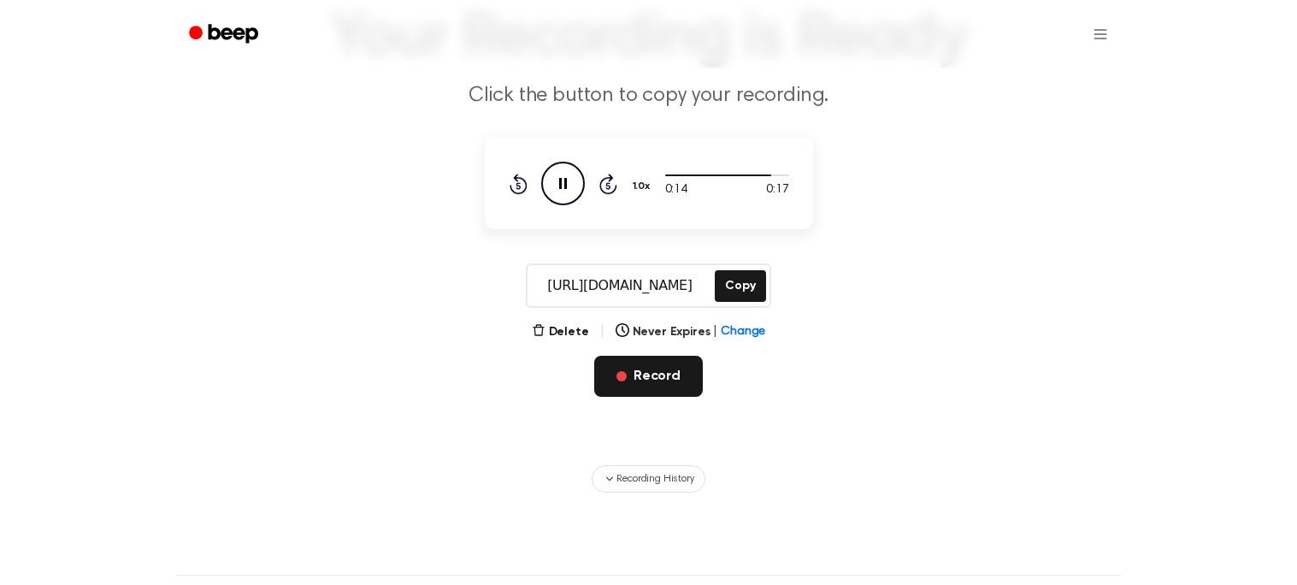
click at [662, 364] on button "Record" at bounding box center [648, 376] width 109 height 41
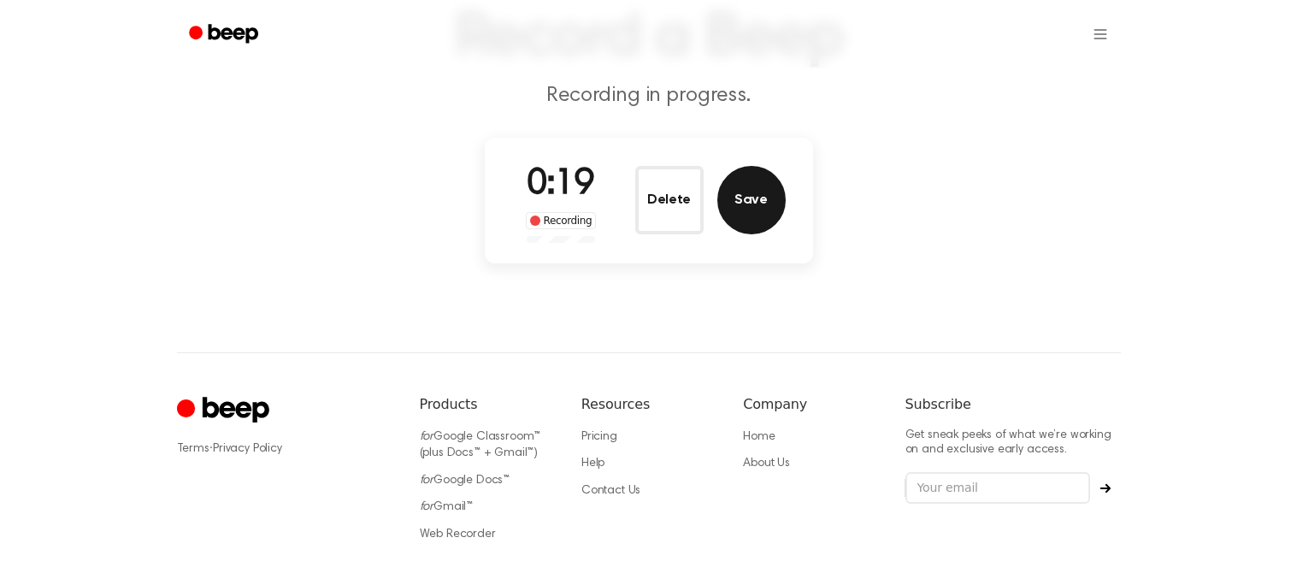
click at [745, 197] on button "Save" at bounding box center [751, 200] width 68 height 68
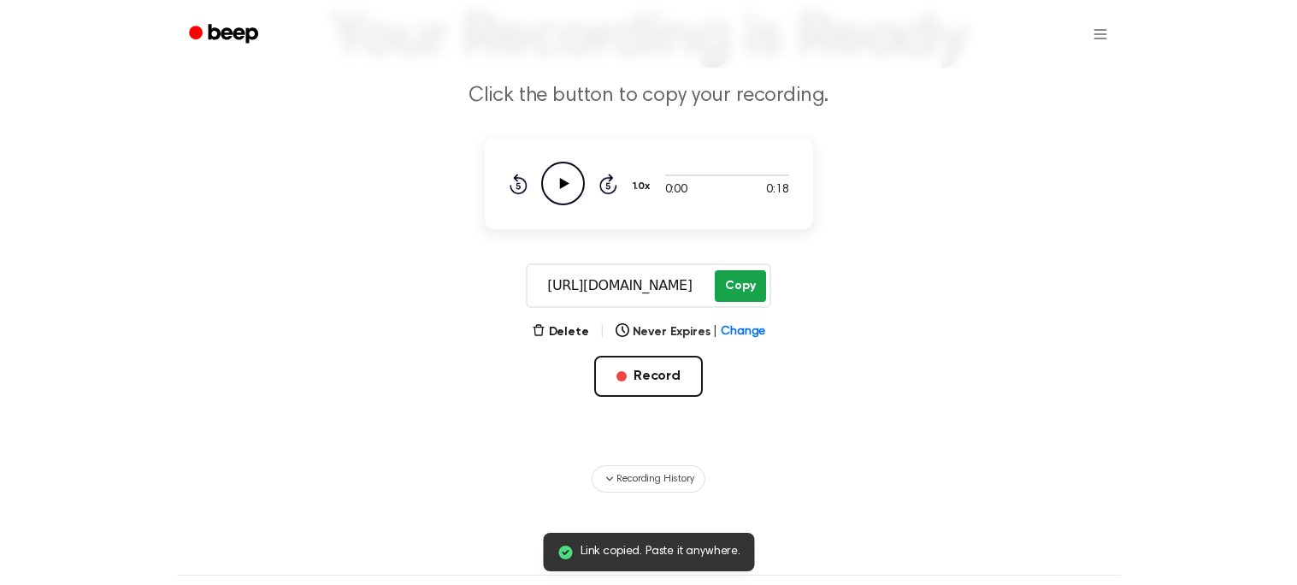
click at [725, 280] on button "Copy" at bounding box center [740, 286] width 50 height 32
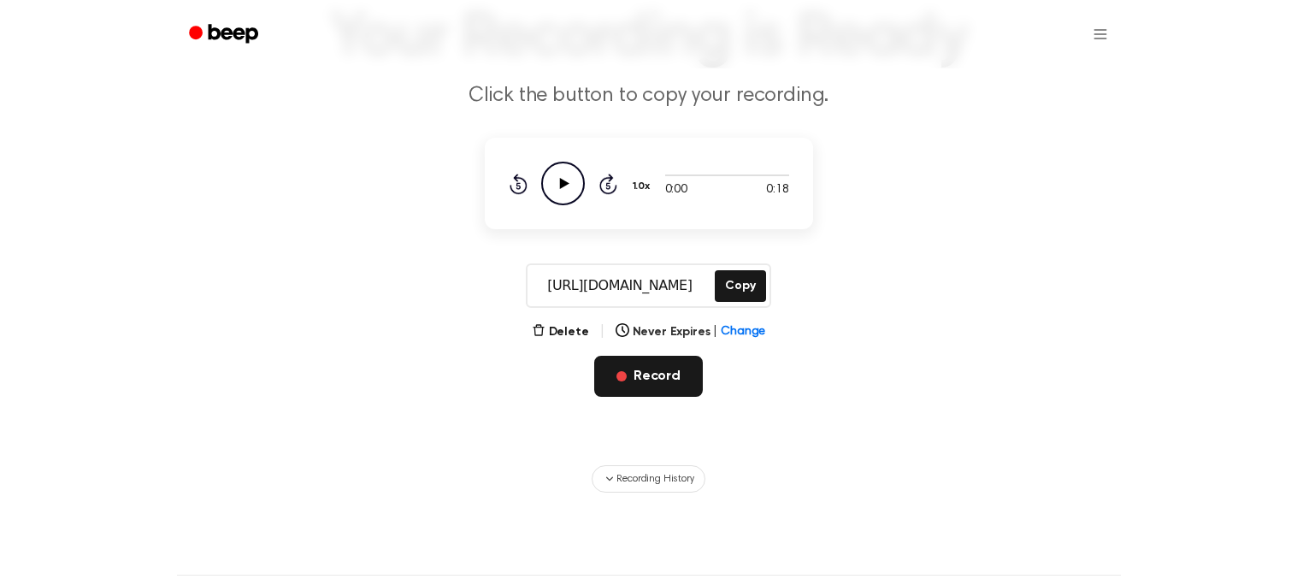
click at [644, 385] on button "Record" at bounding box center [648, 376] width 109 height 41
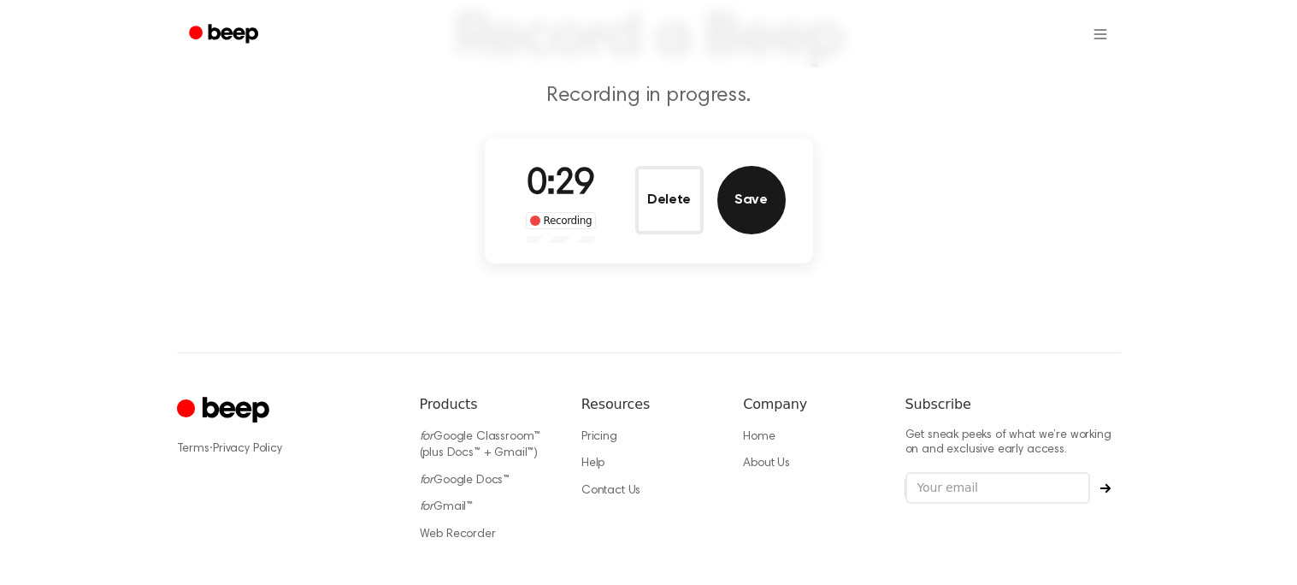
click at [743, 193] on button "Save" at bounding box center [751, 200] width 68 height 68
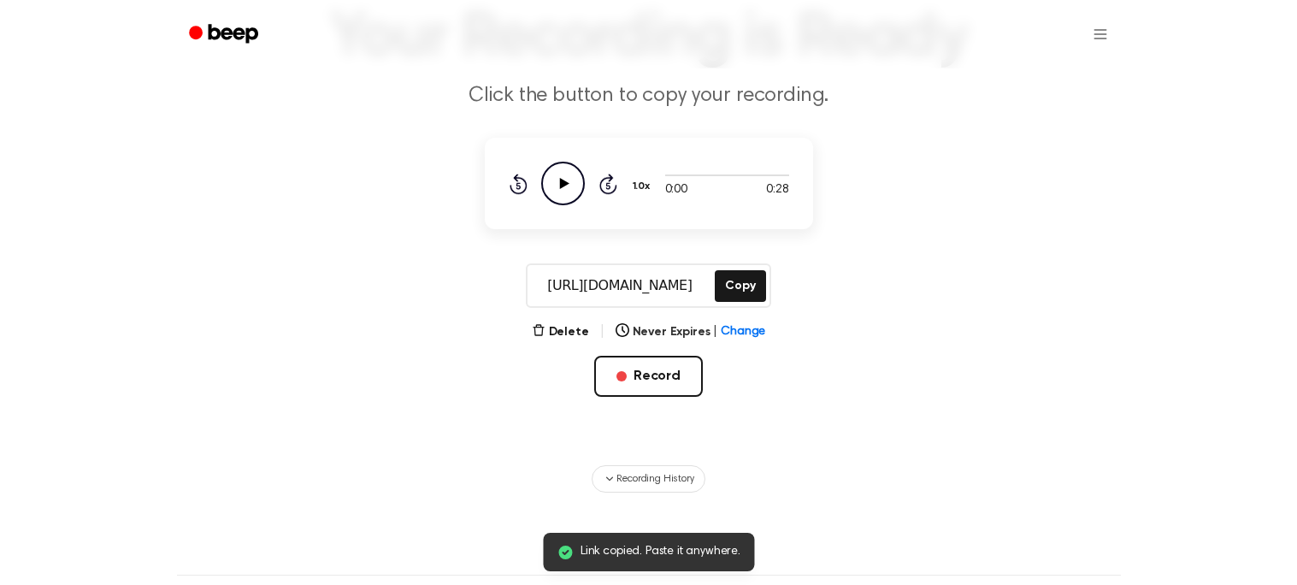
click at [729, 244] on main "Link copied. Paste it anywhere. Your Recording is Ready Click the button to cop…" at bounding box center [648, 181] width 1297 height 622
click at [738, 275] on button "Copy" at bounding box center [740, 286] width 50 height 32
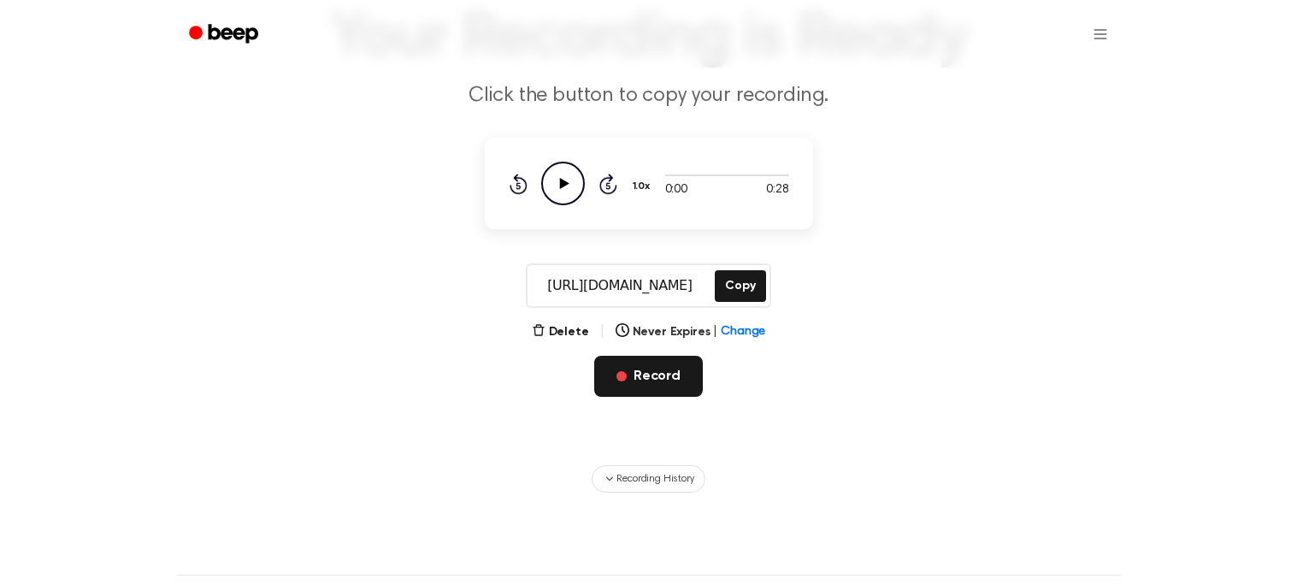
click at [679, 373] on button "Record" at bounding box center [648, 376] width 109 height 41
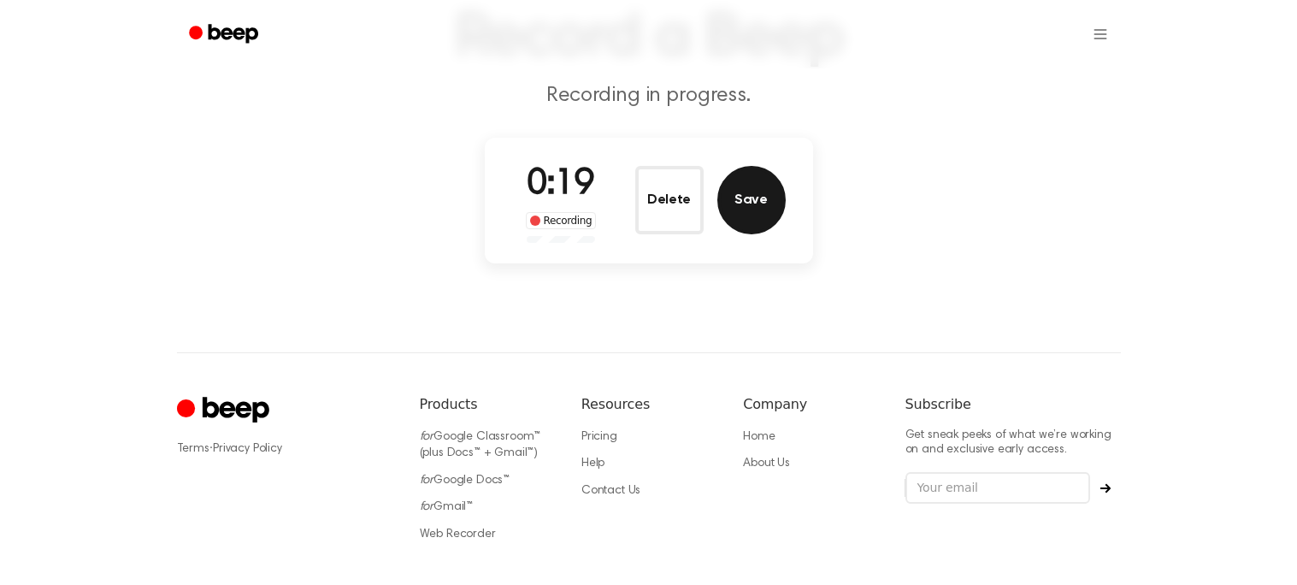
click at [764, 185] on button "Save" at bounding box center [751, 200] width 68 height 68
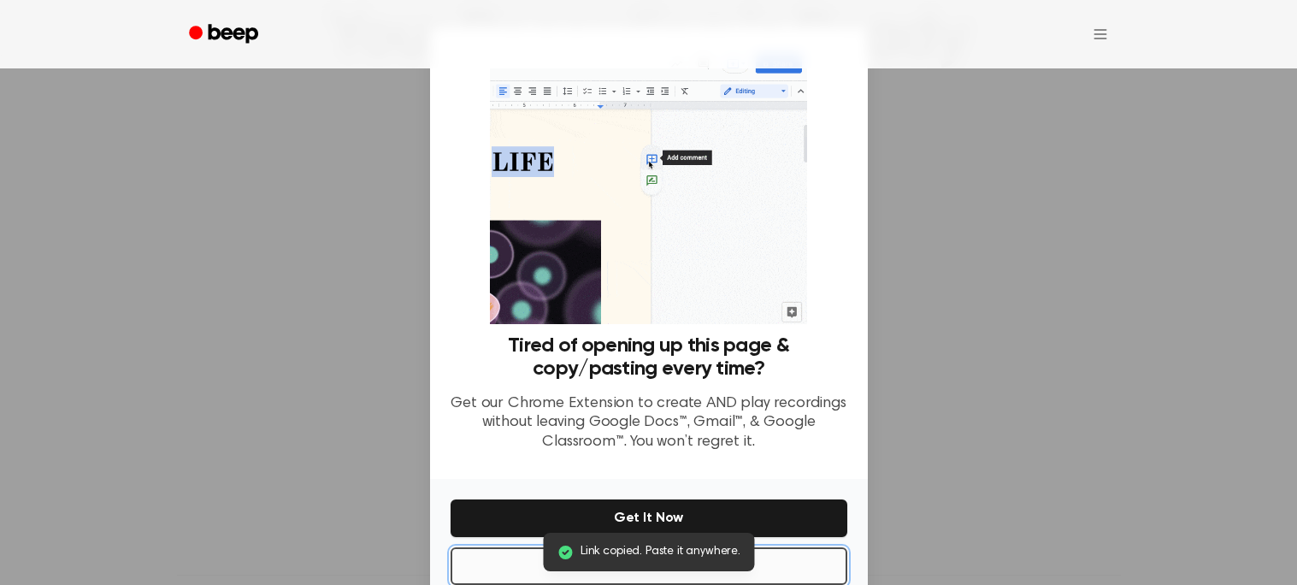
click at [756, 563] on button "No Thanks" at bounding box center [648, 566] width 397 height 38
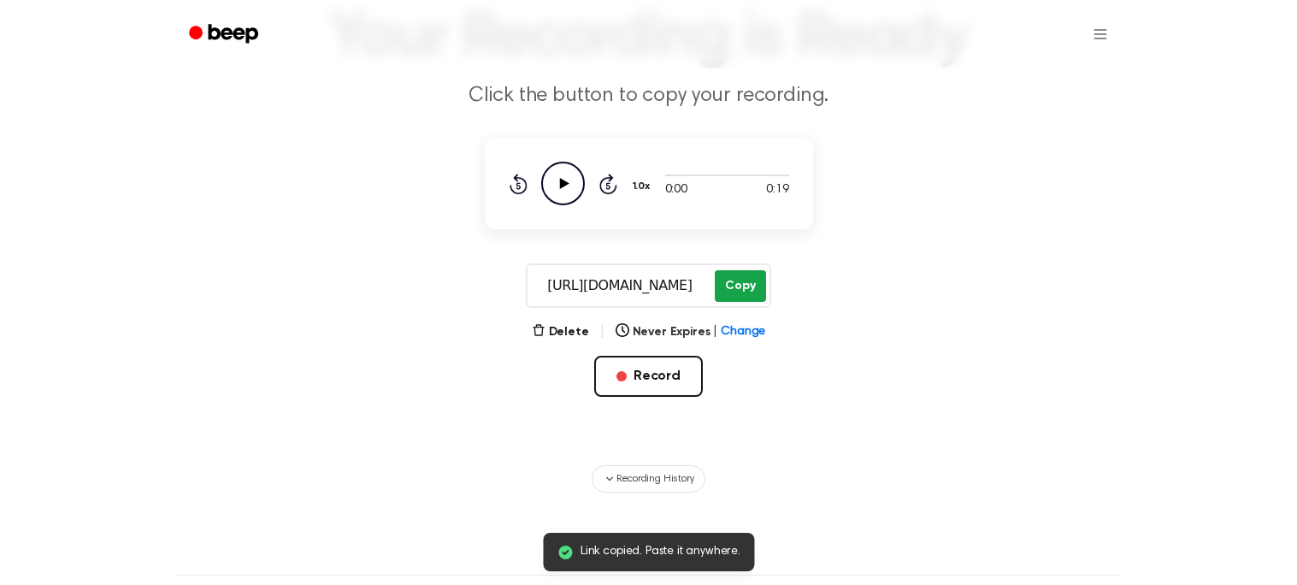
click at [740, 275] on button "Copy" at bounding box center [740, 286] width 50 height 32
click at [738, 291] on button "Copy" at bounding box center [740, 286] width 50 height 32
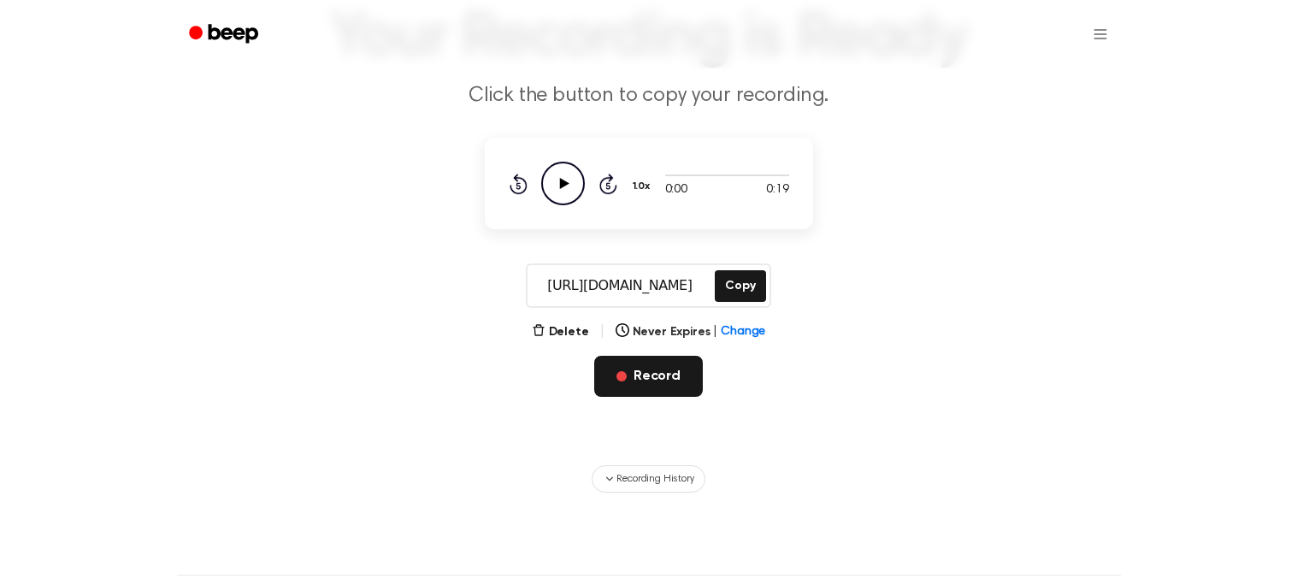
click at [642, 362] on button "Record" at bounding box center [648, 376] width 109 height 41
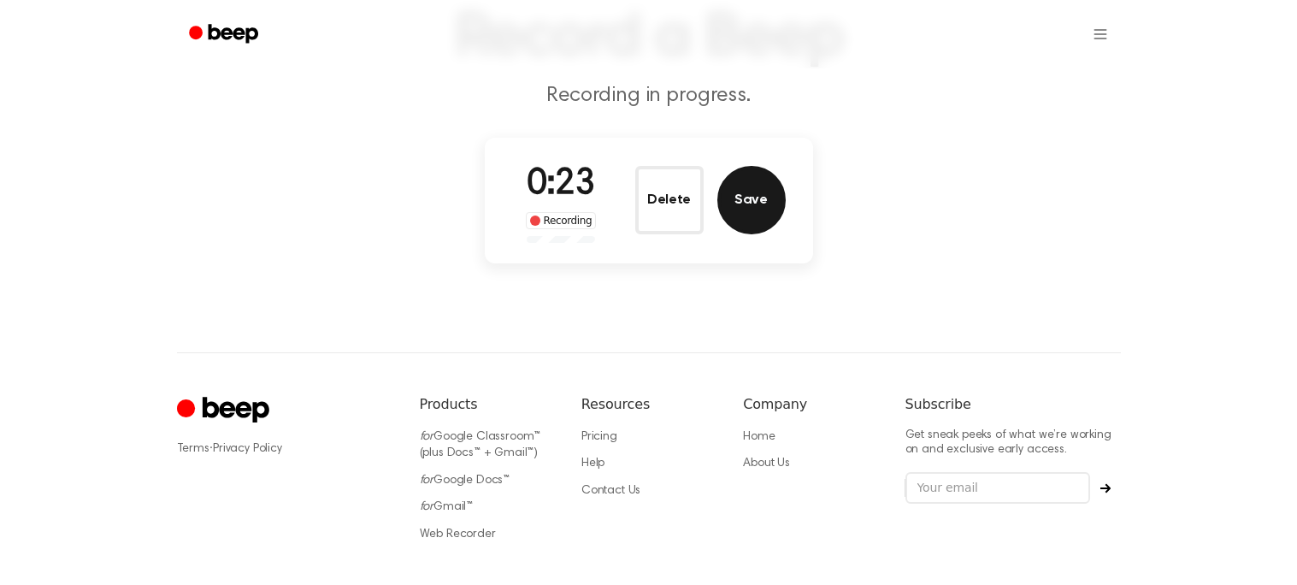
click at [729, 190] on button "Save" at bounding box center [751, 200] width 68 height 68
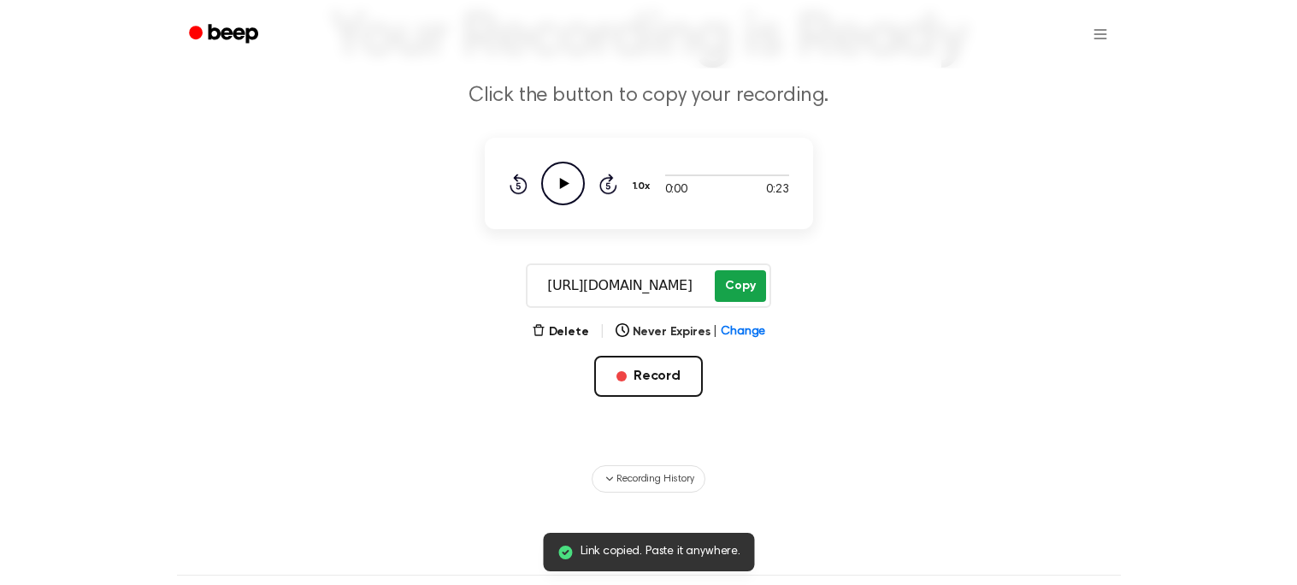
click at [737, 283] on button "Copy" at bounding box center [740, 286] width 50 height 32
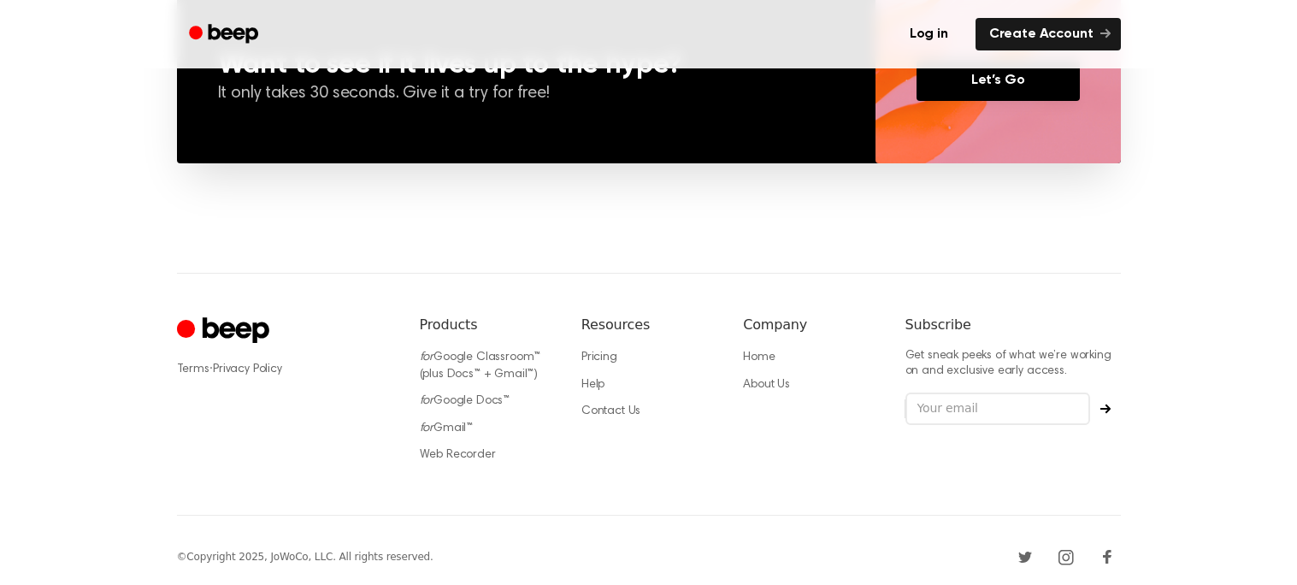
scroll to position [1346, 0]
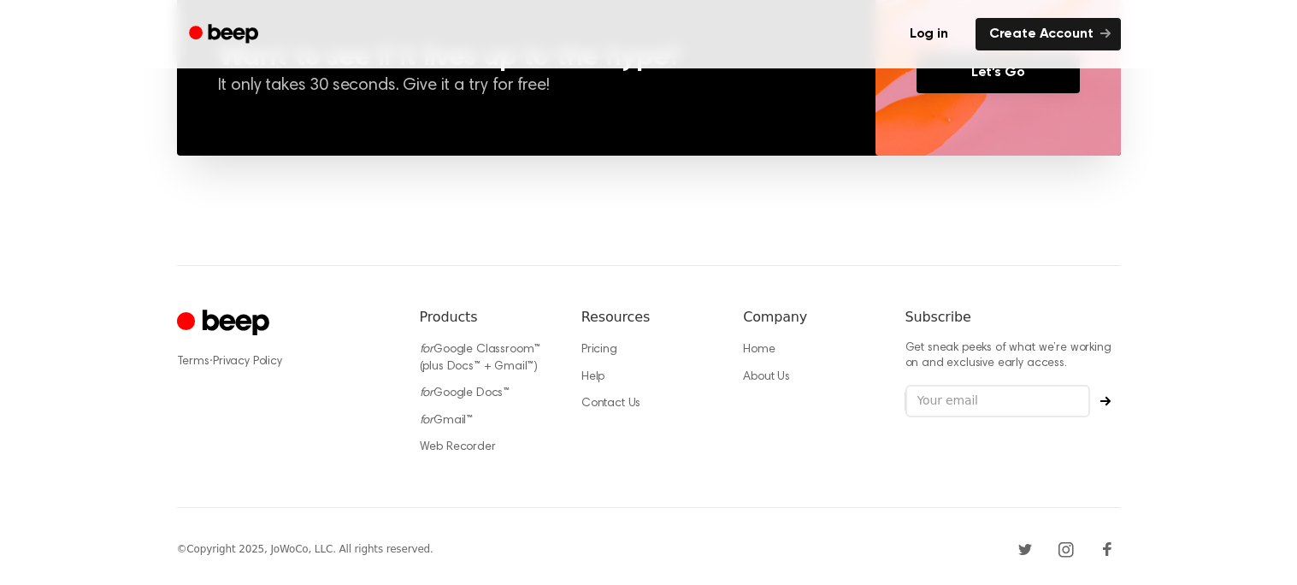
click at [270, 318] on icon "Cruip" at bounding box center [225, 323] width 97 height 33
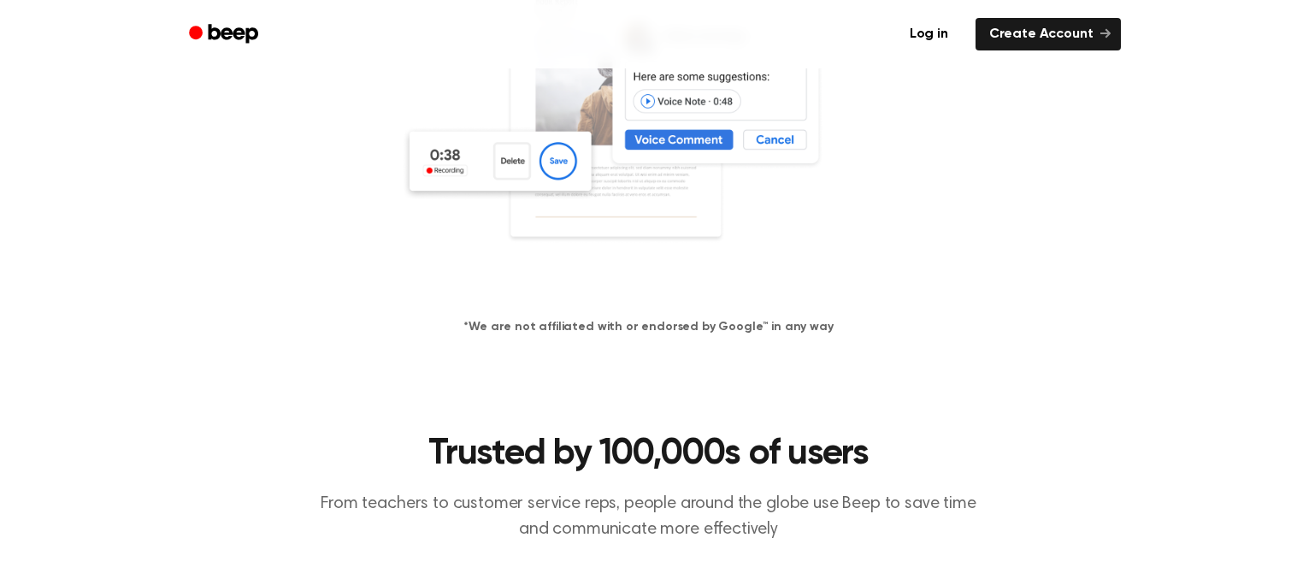
scroll to position [0, 0]
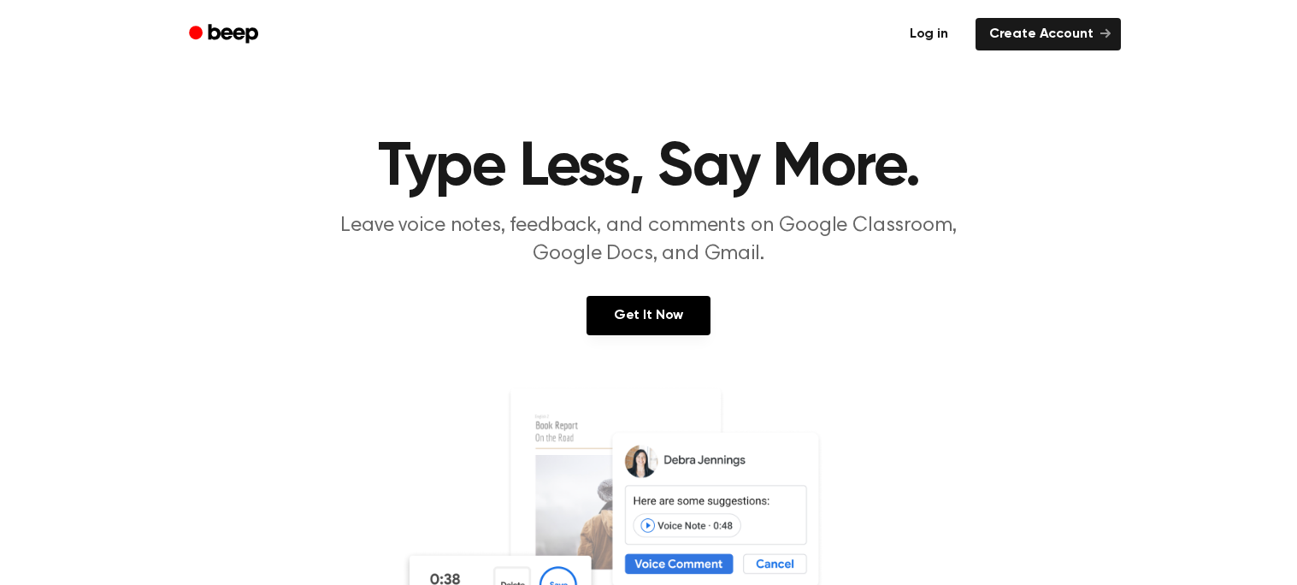
click at [929, 29] on link "Log in" at bounding box center [928, 34] width 73 height 39
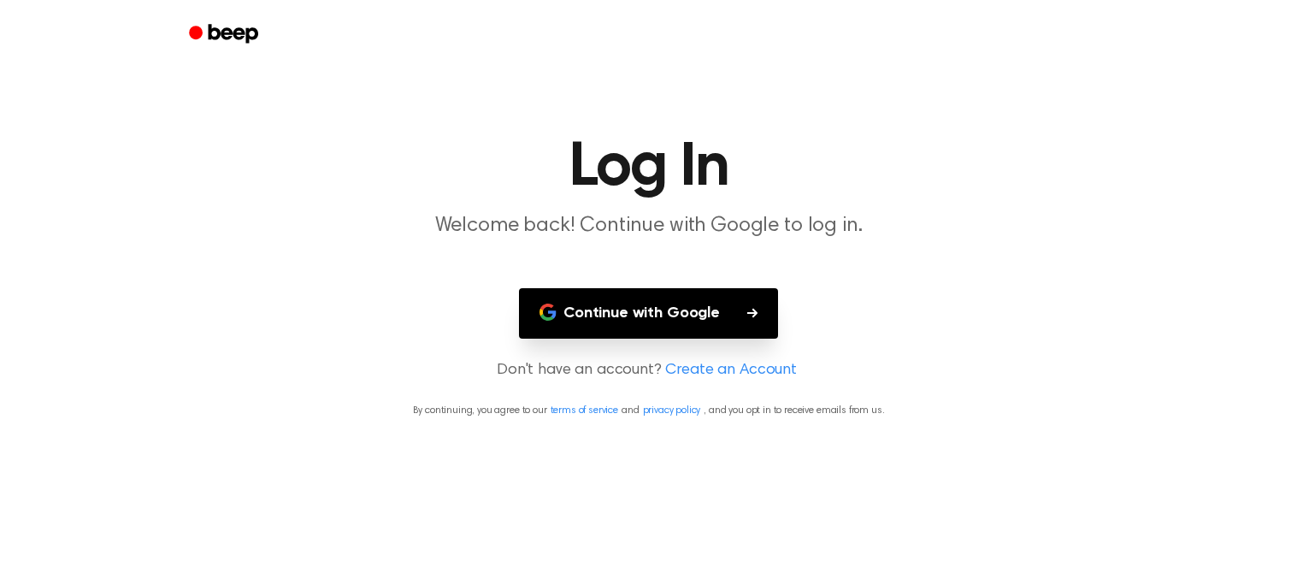
click at [708, 285] on main "Log In Welcome back! Continue with Google to log in. Continue with Google Don't…" at bounding box center [648, 292] width 1297 height 585
click at [713, 297] on button "Continue with Google" at bounding box center [648, 313] width 259 height 50
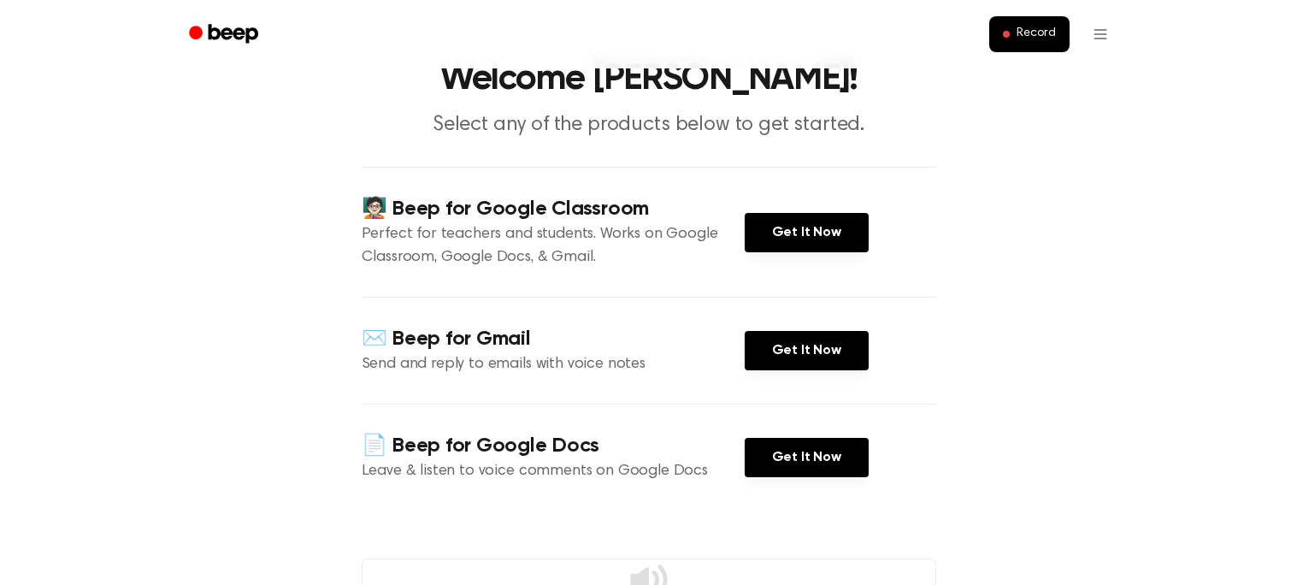
scroll to position [87, 0]
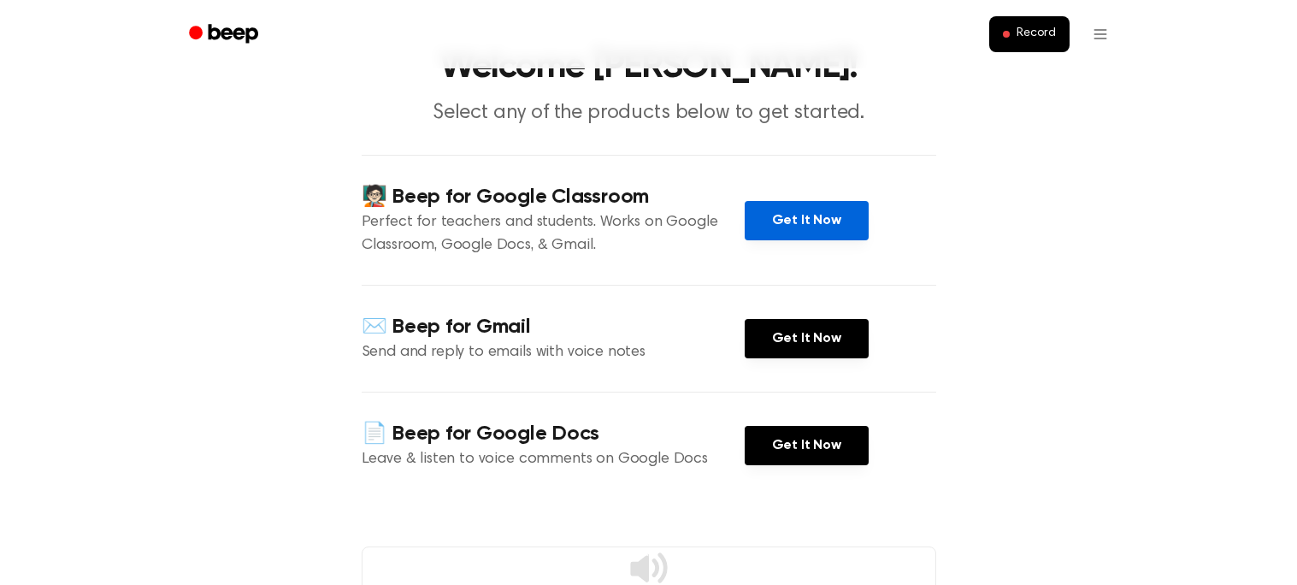
click at [775, 218] on link "Get It Now" at bounding box center [806, 220] width 124 height 39
